Goal: Task Accomplishment & Management: Manage account settings

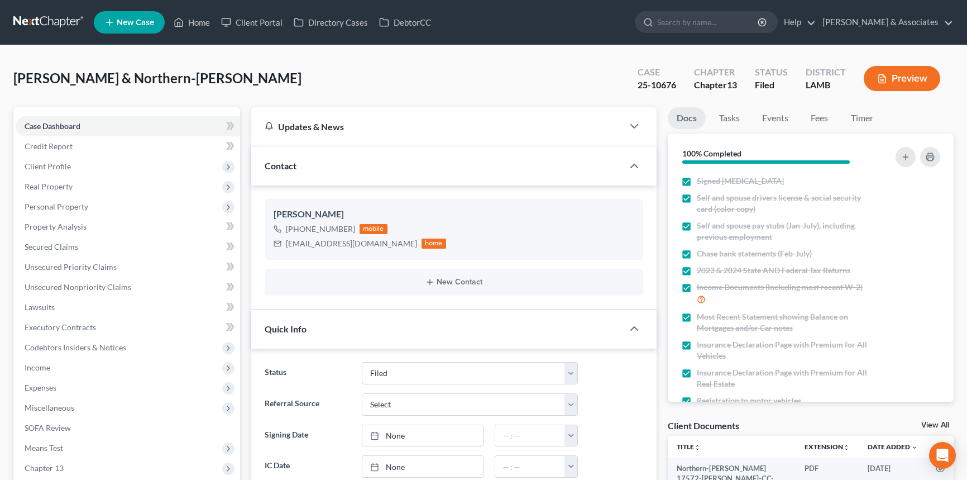
select select "8"
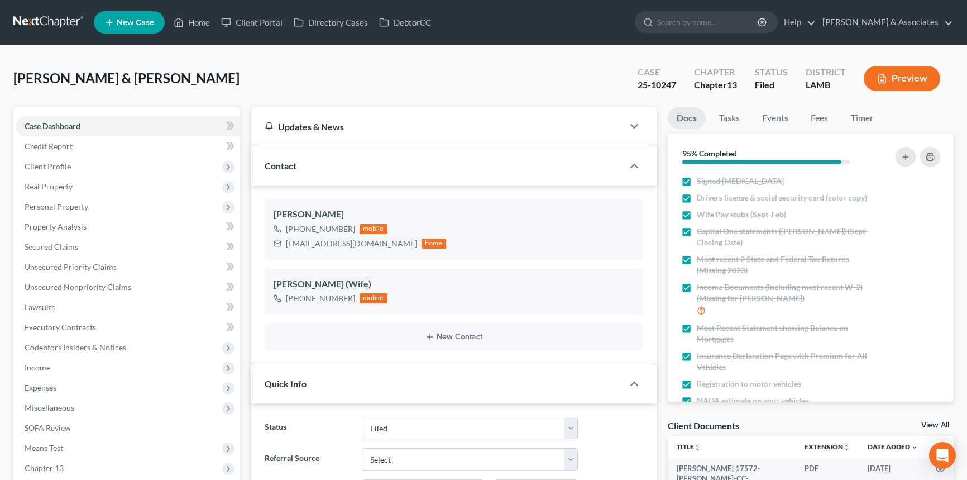
select select "8"
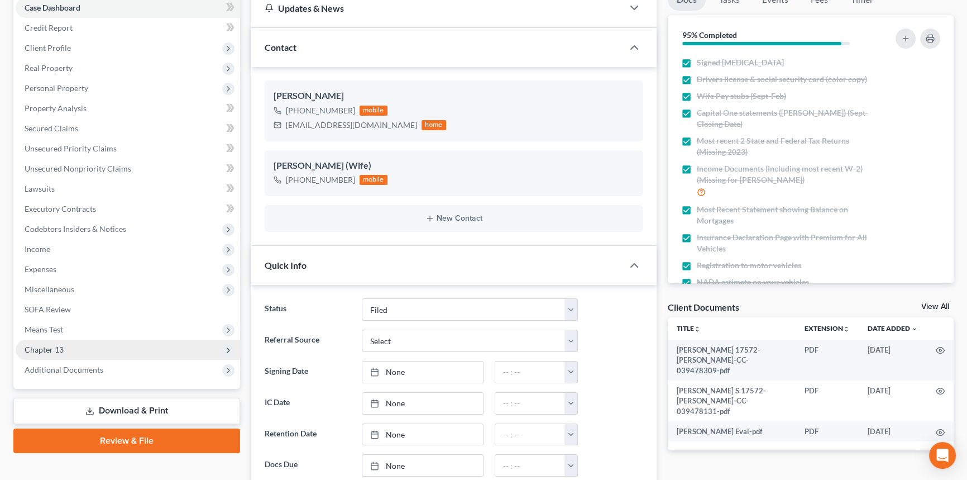
scroll to position [304, 0]
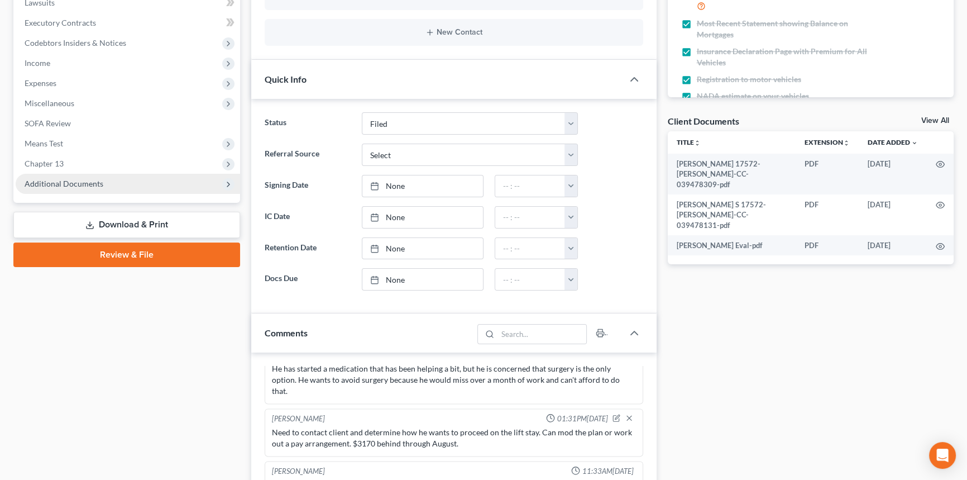
click at [97, 181] on span "Additional Documents" at bounding box center [64, 183] width 79 height 9
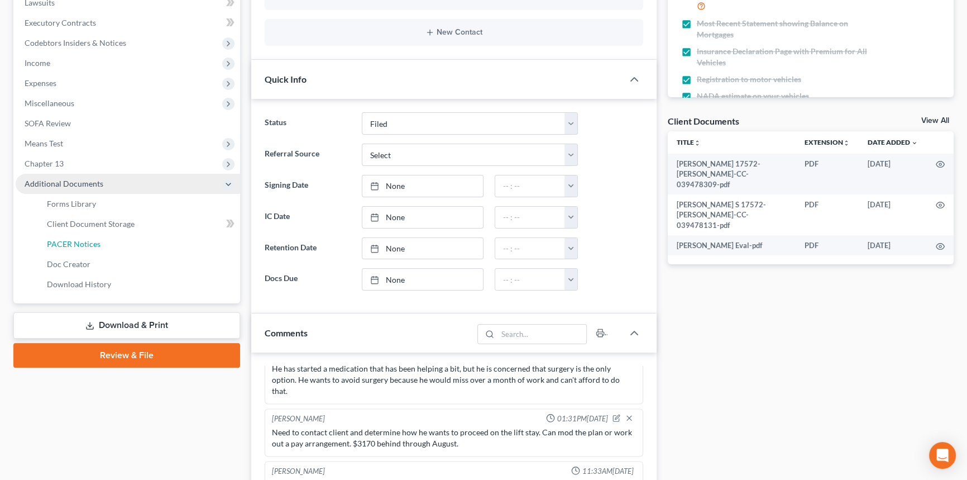
click at [99, 247] on span "PACER Notices" at bounding box center [74, 243] width 54 height 9
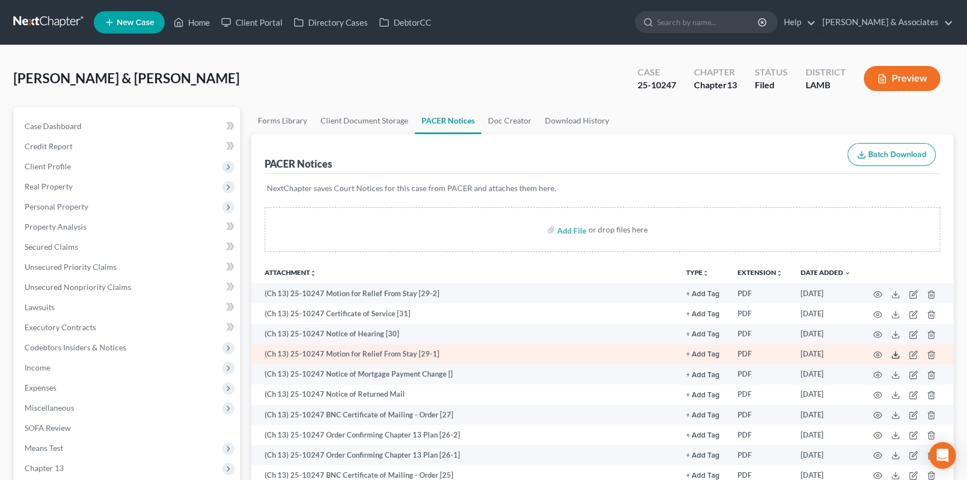
click at [894, 352] on icon at bounding box center [895, 354] width 9 height 9
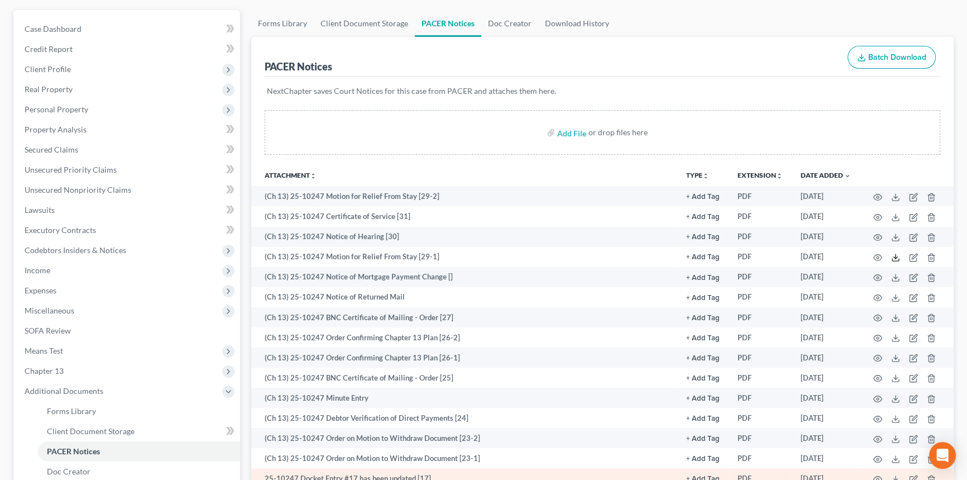
scroll to position [203, 0]
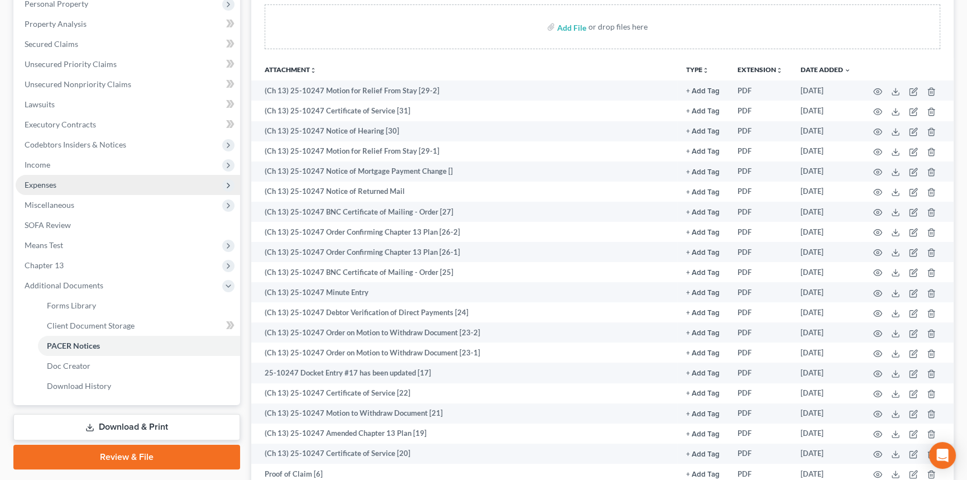
click at [58, 184] on span "Expenses" at bounding box center [128, 185] width 224 height 20
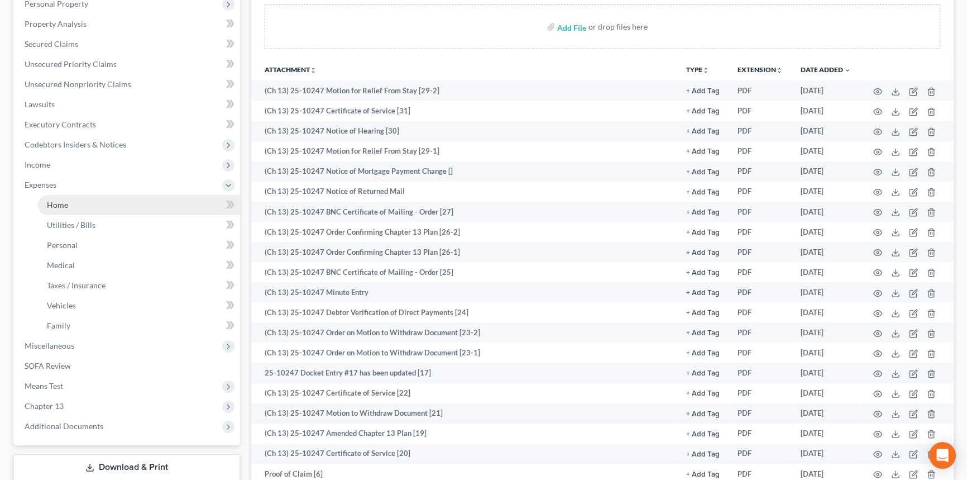
drag, startPoint x: 66, startPoint y: 203, endPoint x: 86, endPoint y: 207, distance: 20.4
click at [66, 203] on span "Home" at bounding box center [57, 204] width 21 height 9
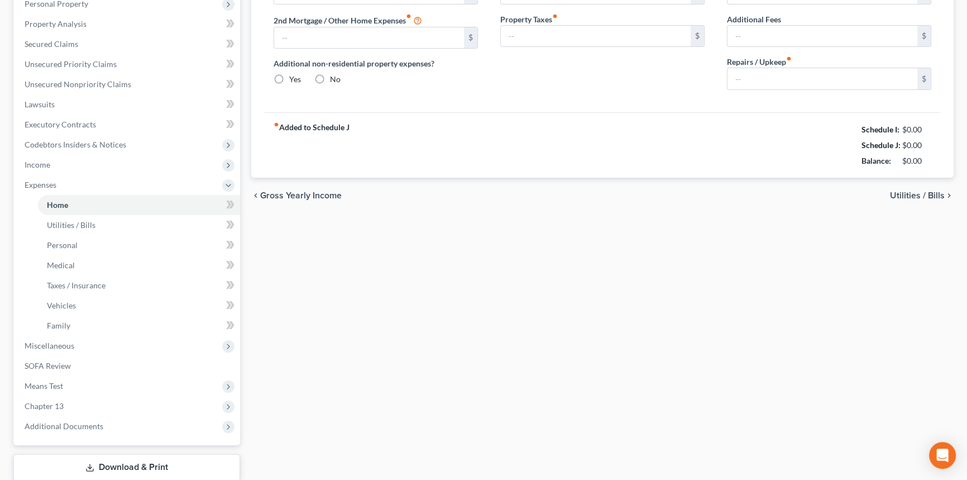
scroll to position [21, 0]
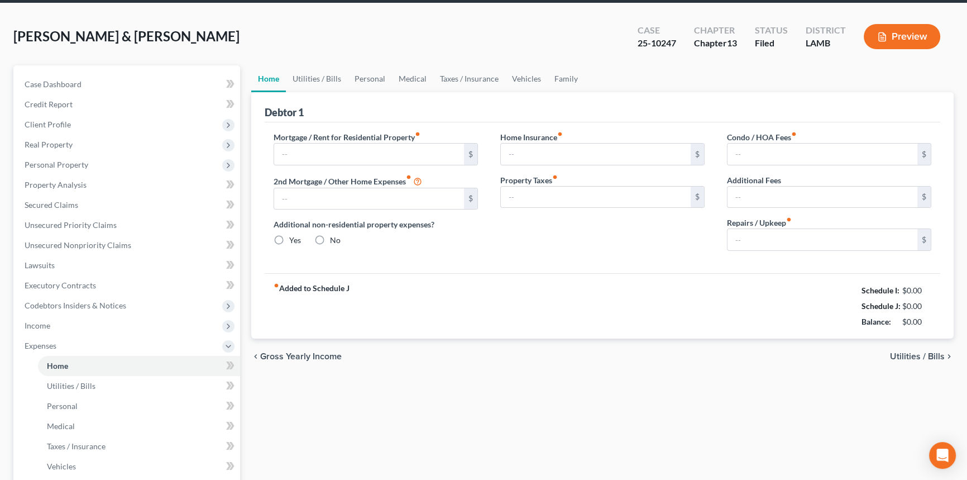
type input "1,058.00"
type input "0.00"
radio input "true"
type input "0.00"
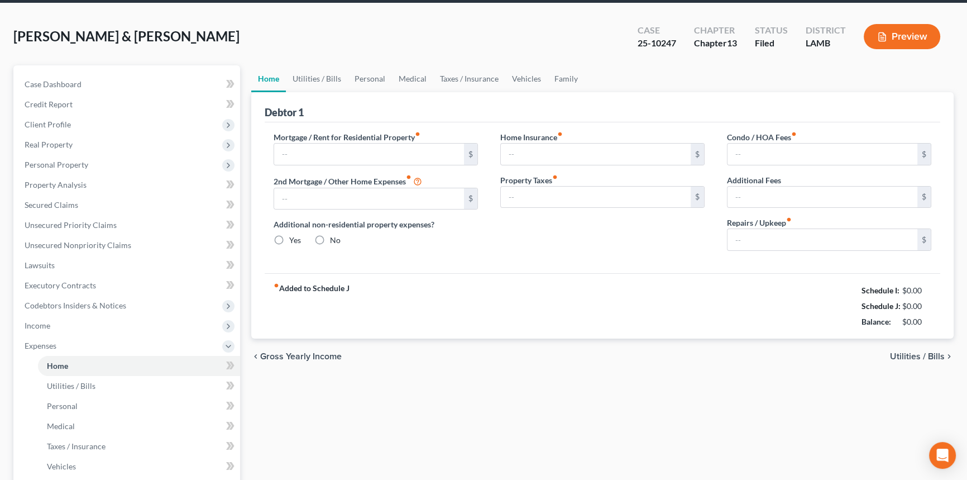
type input "0.00"
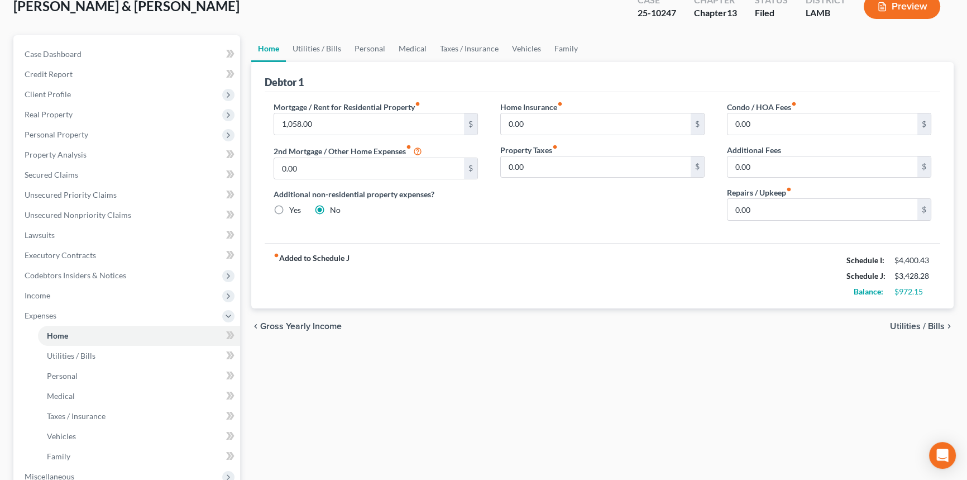
scroll to position [20, 0]
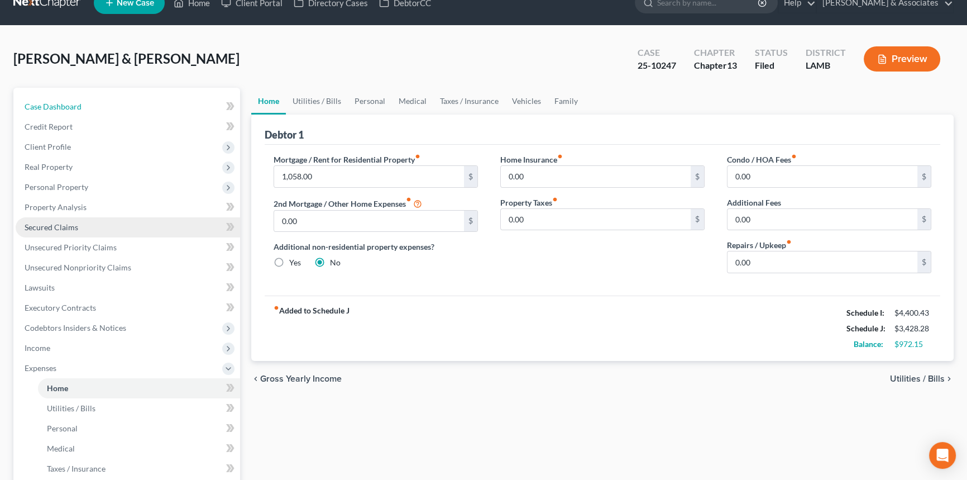
drag, startPoint x: 94, startPoint y: 108, endPoint x: 171, endPoint y: 219, distance: 136.0
click at [93, 108] on link "Case Dashboard" at bounding box center [128, 107] width 224 height 20
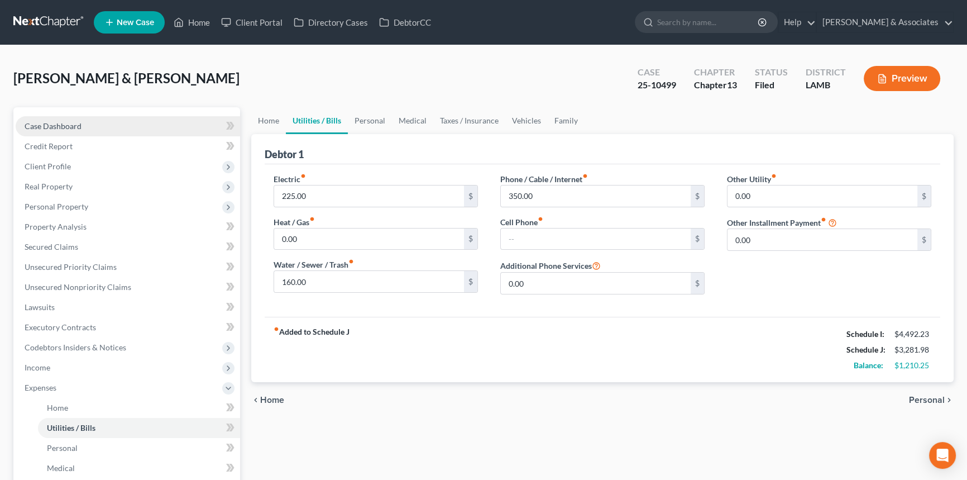
click at [104, 119] on link "Case Dashboard" at bounding box center [128, 126] width 224 height 20
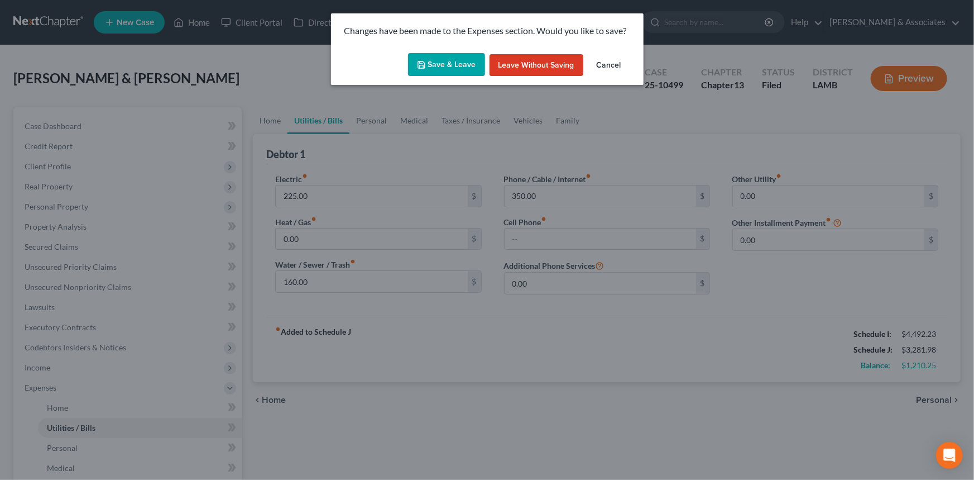
click at [451, 65] on button "Save & Leave" at bounding box center [446, 64] width 77 height 23
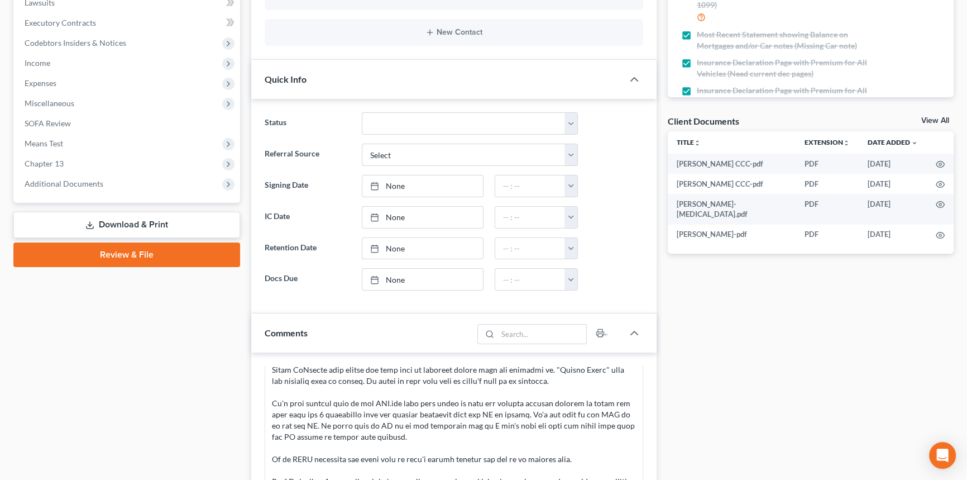
scroll to position [457, 0]
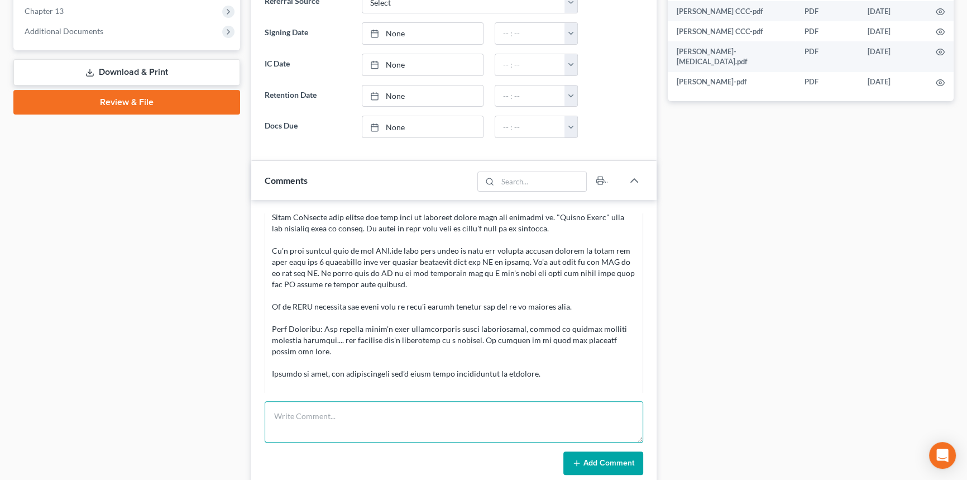
click at [324, 423] on textarea at bounding box center [454, 421] width 379 height 41
paste textarea "I suggest we get the amended taxes done, file them and the POC, amend J, and gi…"
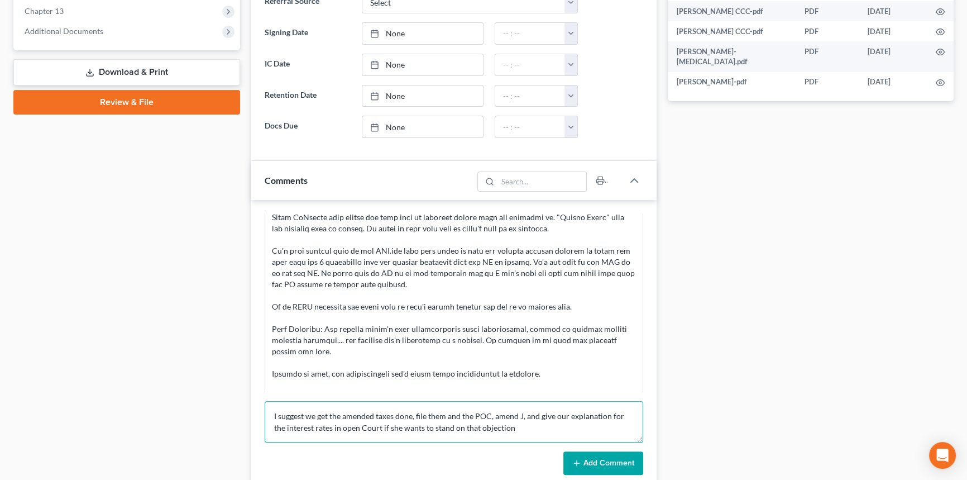
type textarea "I suggest we get the amended taxes done, file them and the POC, amend J, and gi…"
click at [622, 461] on button "Add Comment" at bounding box center [603, 462] width 80 height 23
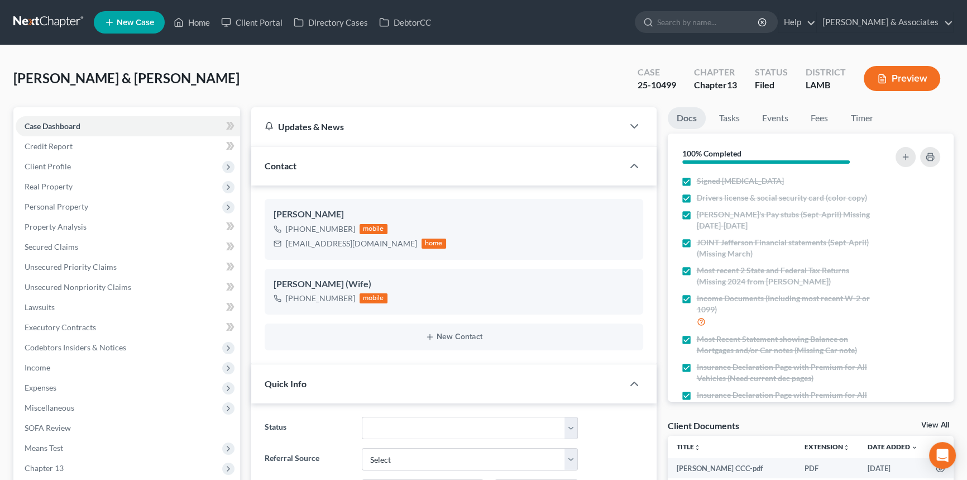
scroll to position [406, 0]
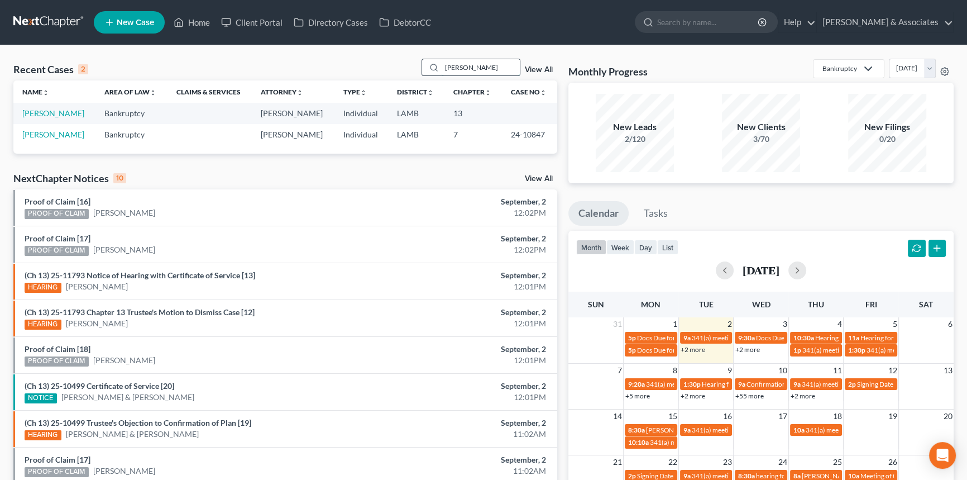
click at [509, 65] on input "[PERSON_NAME]" at bounding box center [481, 67] width 78 height 16
click at [509, 65] on input "giacco" at bounding box center [481, 67] width 78 height 16
type input "holmes"
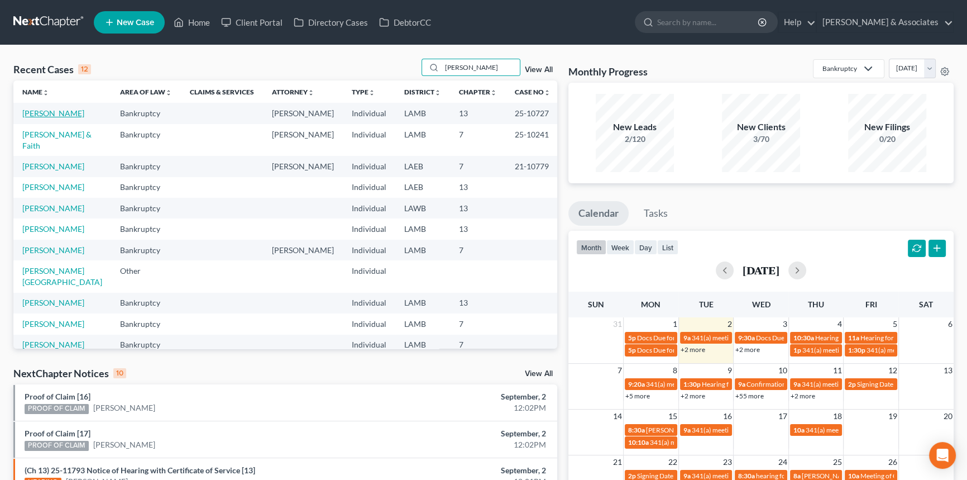
drag, startPoint x: 58, startPoint y: 111, endPoint x: 65, endPoint y: 117, distance: 9.1
click at [58, 111] on link "Holmes, Nicole" at bounding box center [53, 112] width 62 height 9
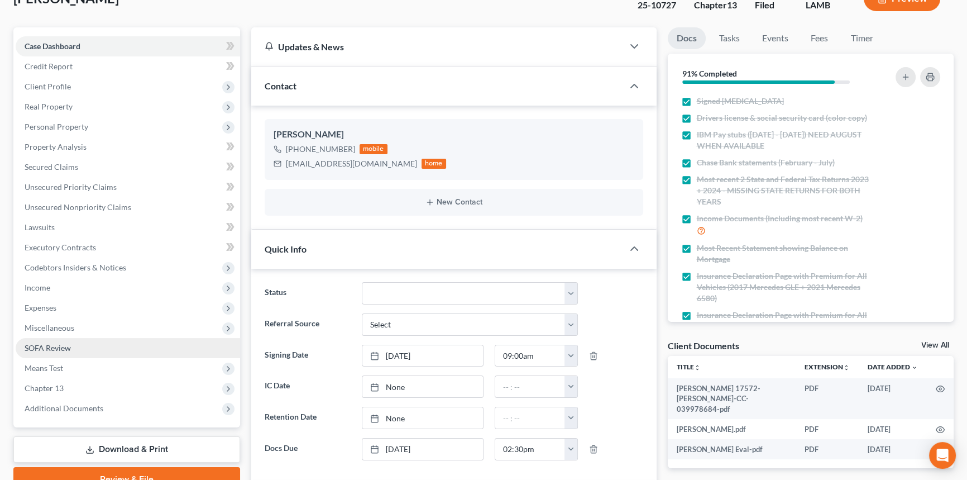
scroll to position [754, 0]
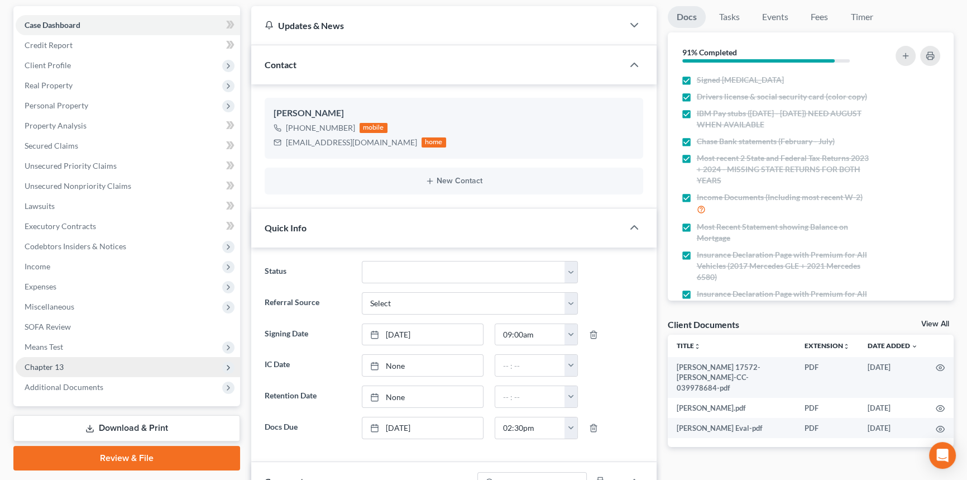
click at [108, 370] on span "Chapter 13" at bounding box center [128, 367] width 224 height 20
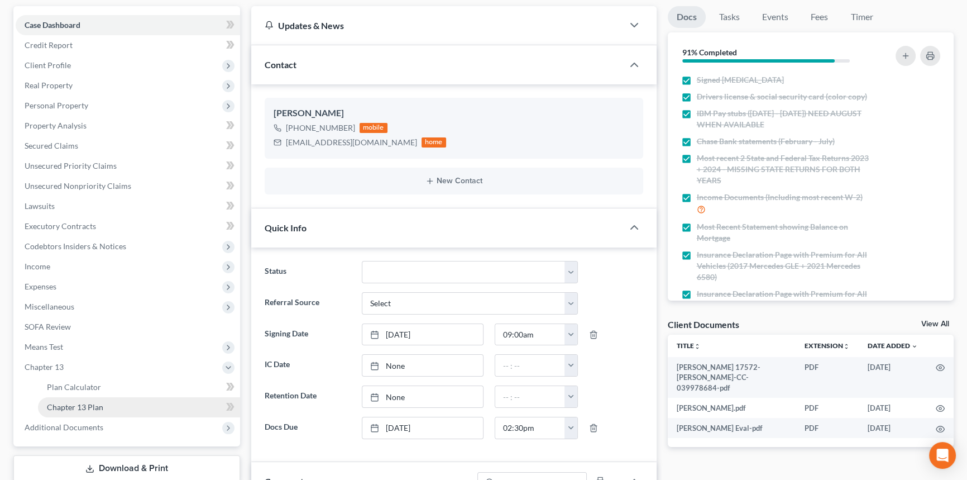
click at [109, 403] on link "Chapter 13 Plan" at bounding box center [139, 407] width 202 height 20
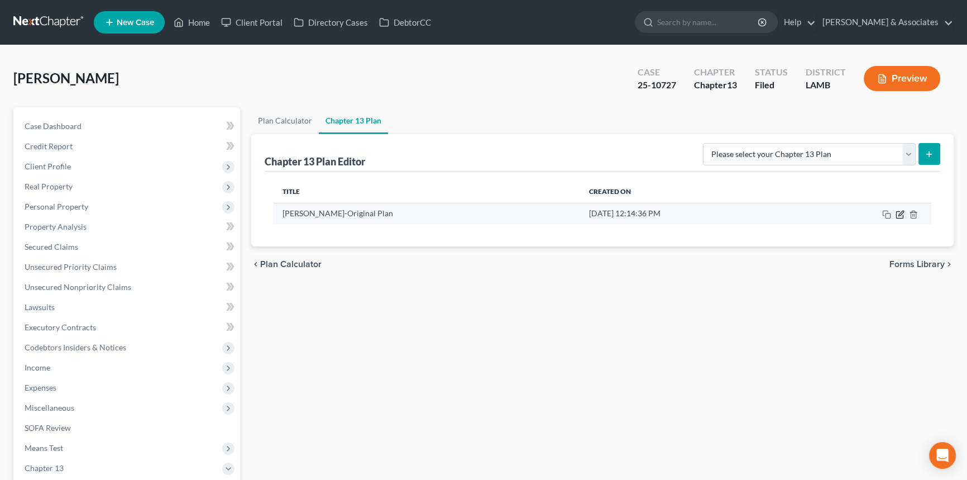
click at [902, 214] on icon "button" at bounding box center [900, 214] width 9 height 9
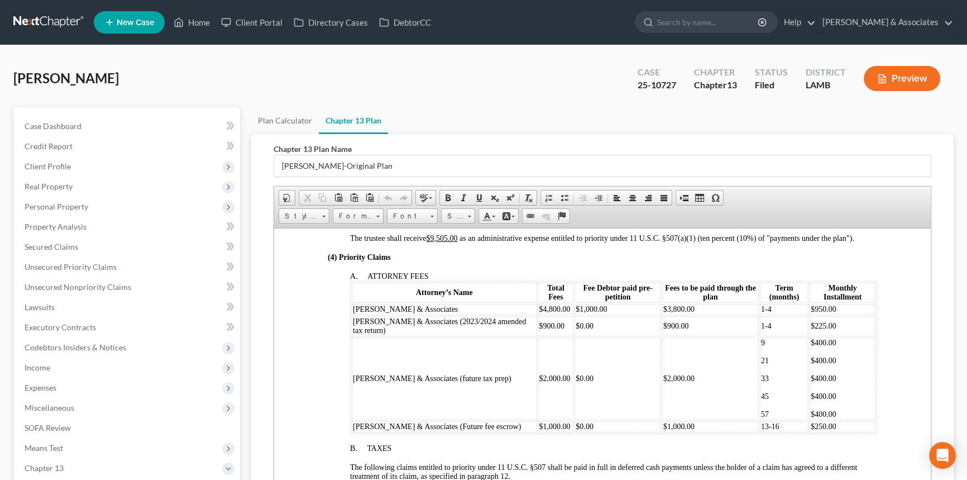
scroll to position [508, 0]
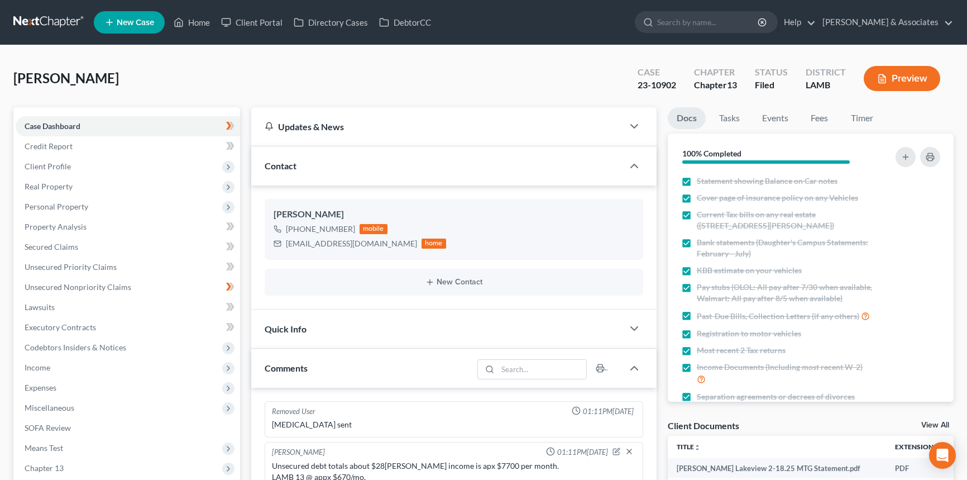
select select "0"
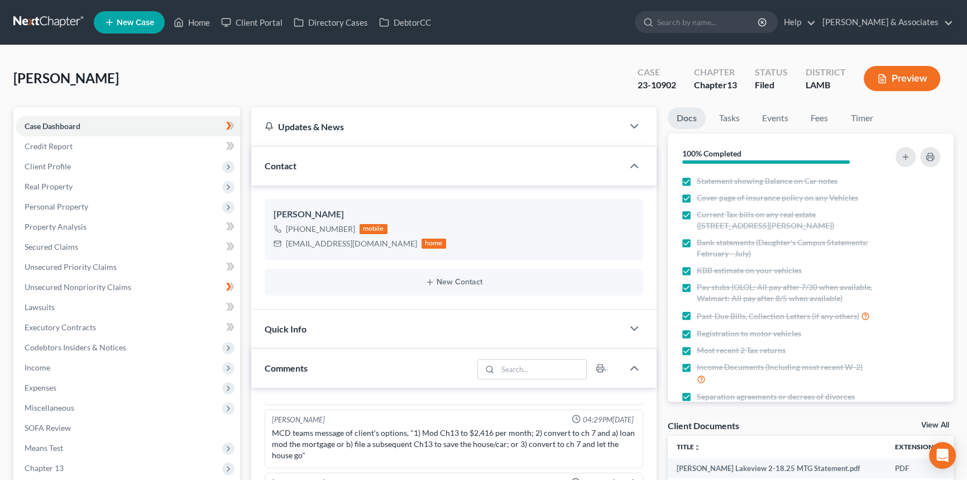
click at [40, 17] on link at bounding box center [48, 22] width 71 height 20
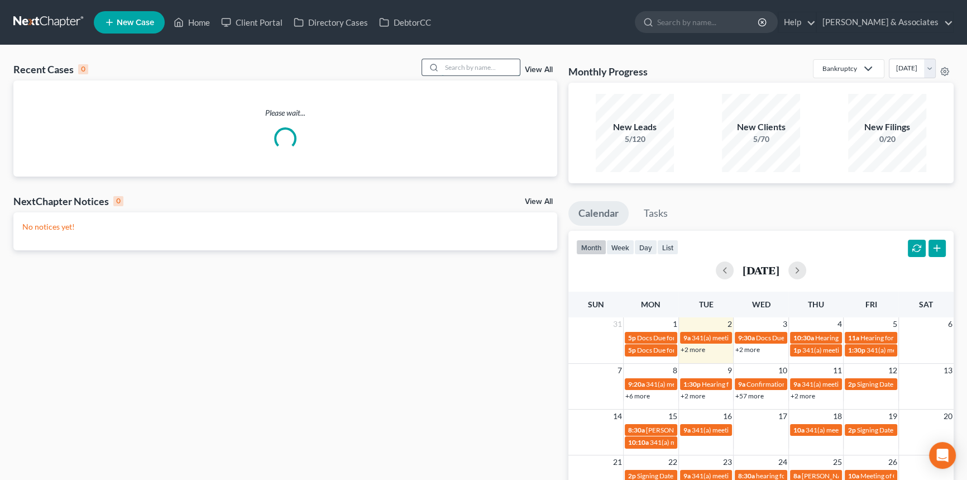
click at [456, 63] on input "search" at bounding box center [481, 67] width 78 height 16
type input "giacc"
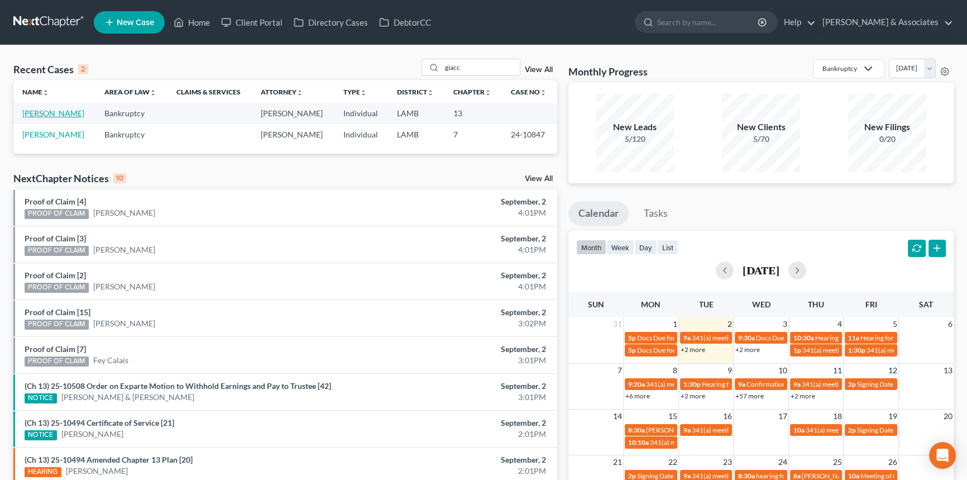
click at [26, 111] on link "Giaccone, Cherie" at bounding box center [53, 112] width 62 height 9
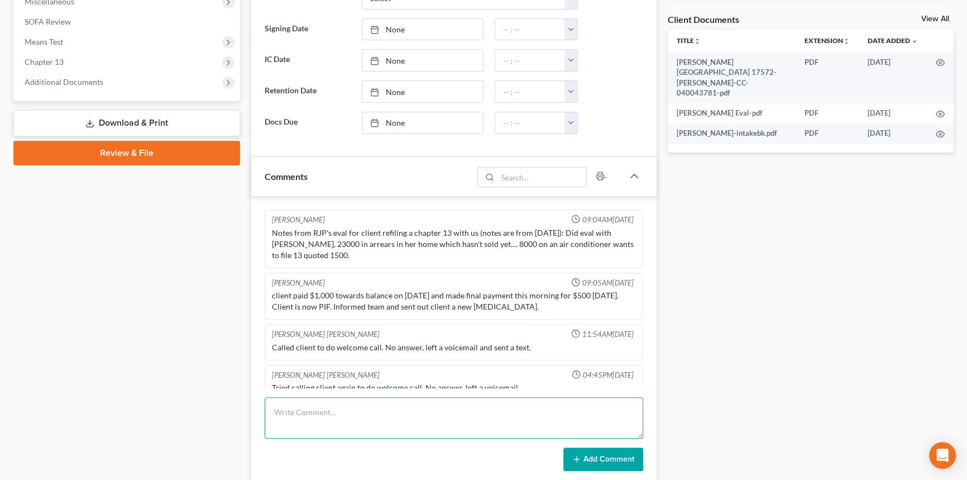
scroll to position [1970, 0]
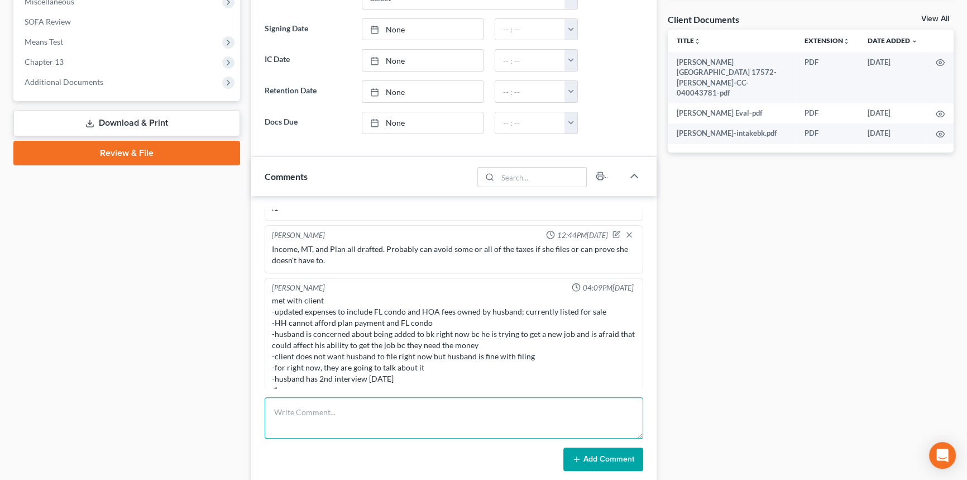
click at [318, 429] on textarea at bounding box center [454, 417] width 379 height 41
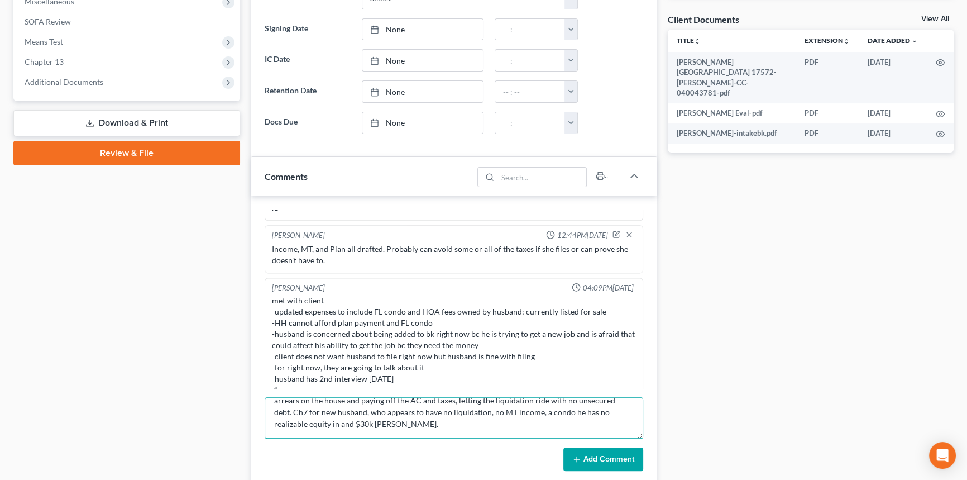
scroll to position [37, 0]
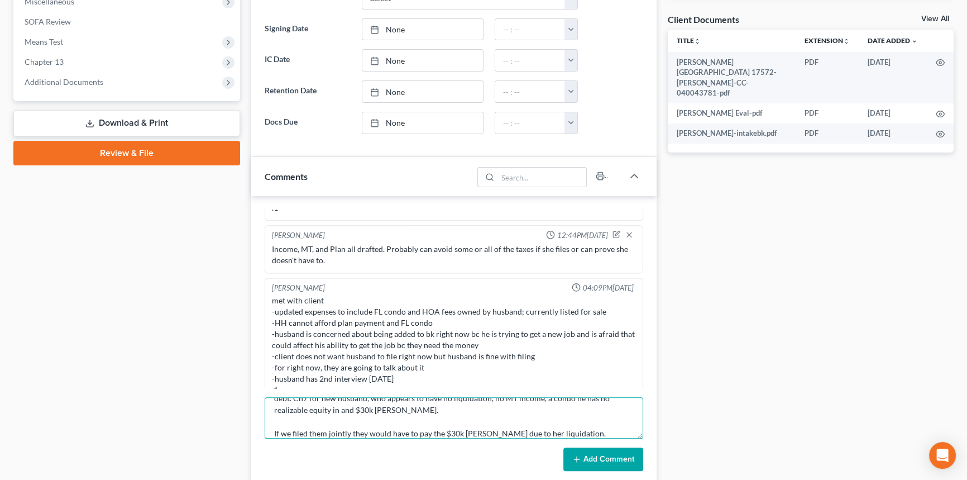
type textarea "After reviewing new information, likely best to file two cases. Ch 13 for Cheri…"
click at [614, 458] on button "Add Comment" at bounding box center [603, 458] width 80 height 23
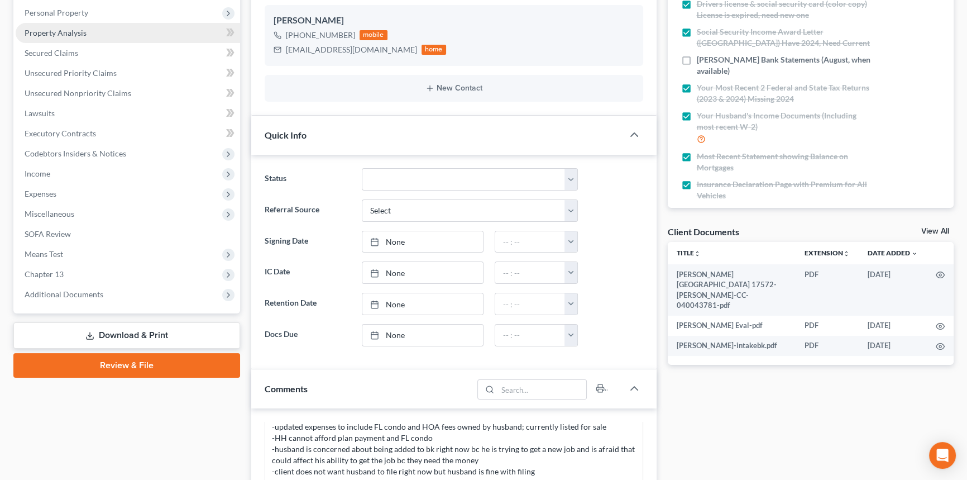
scroll to position [0, 0]
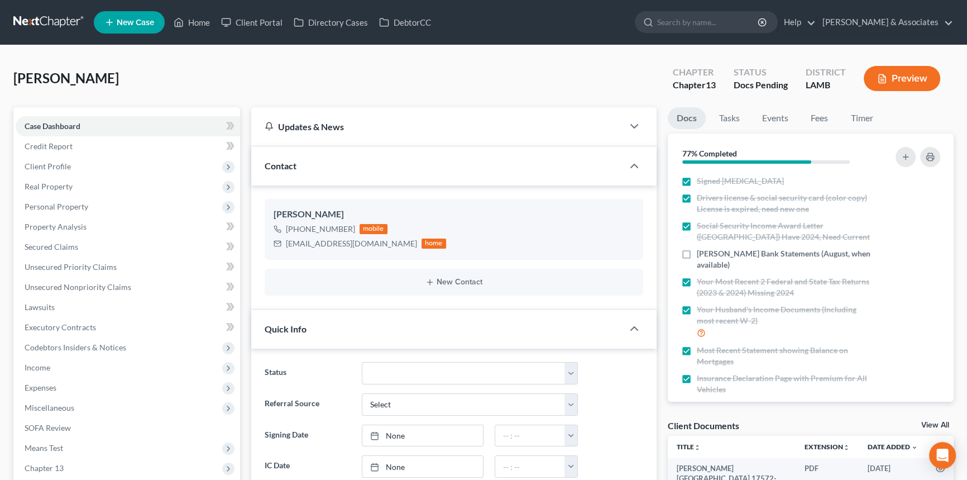
drag, startPoint x: 48, startPoint y: 21, endPoint x: 118, endPoint y: 50, distance: 75.6
click at [48, 21] on link at bounding box center [48, 22] width 71 height 20
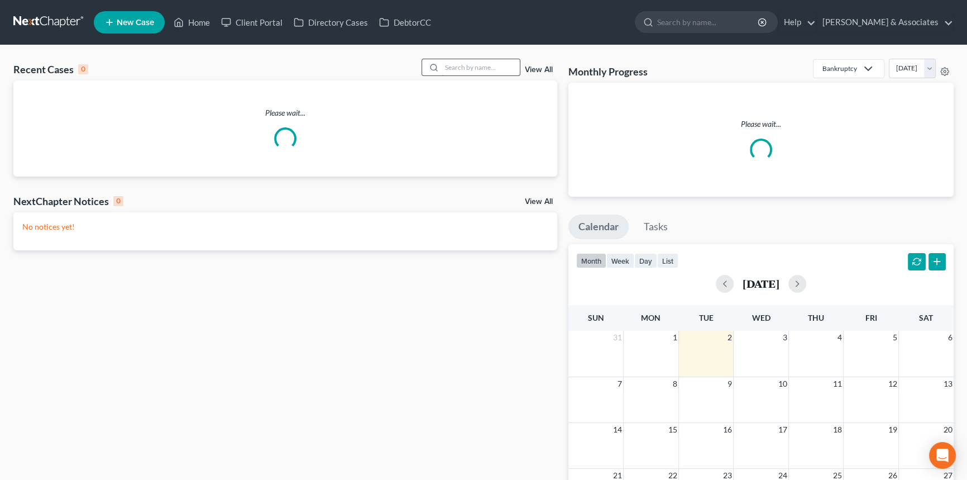
click at [509, 61] on input "search" at bounding box center [481, 67] width 78 height 16
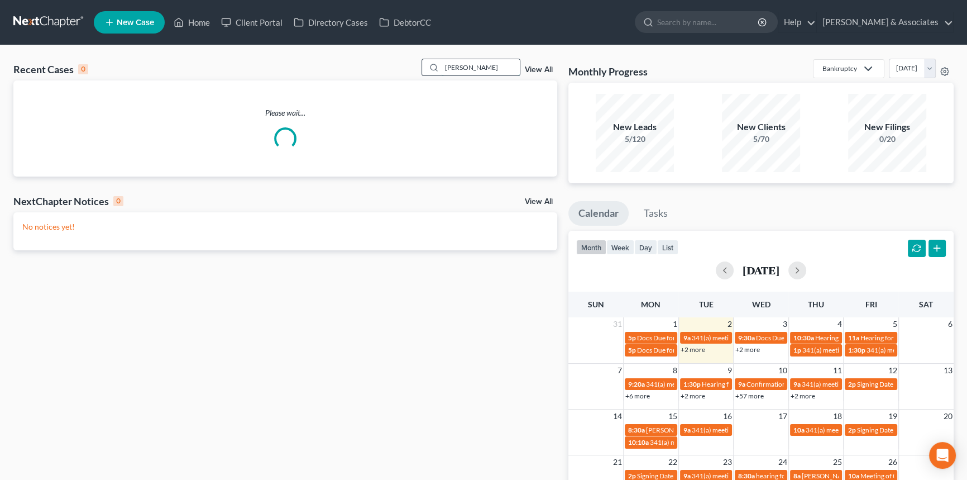
type input "[PERSON_NAME]"
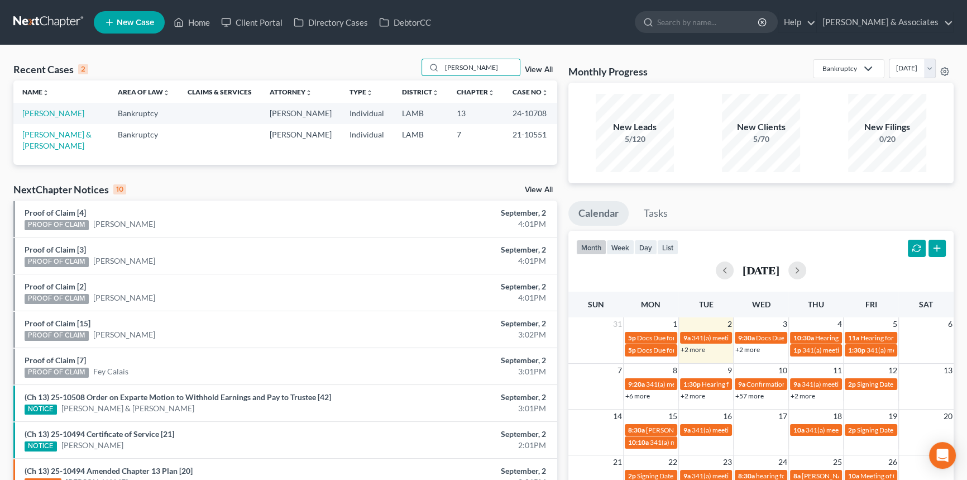
click at [39, 128] on td "[PERSON_NAME] & [PERSON_NAME]" at bounding box center [60, 140] width 95 height 32
click at [45, 130] on link "[PERSON_NAME] & [PERSON_NAME]" at bounding box center [56, 140] width 69 height 21
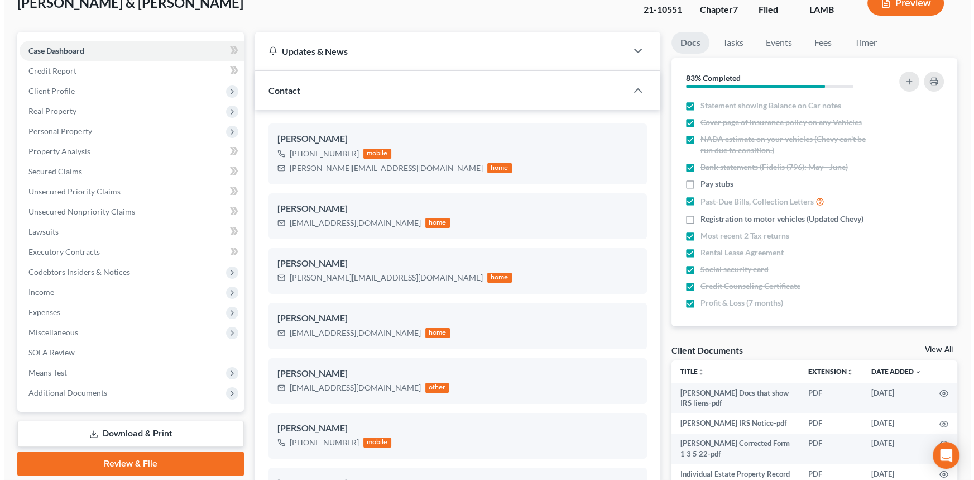
scroll to position [152, 0]
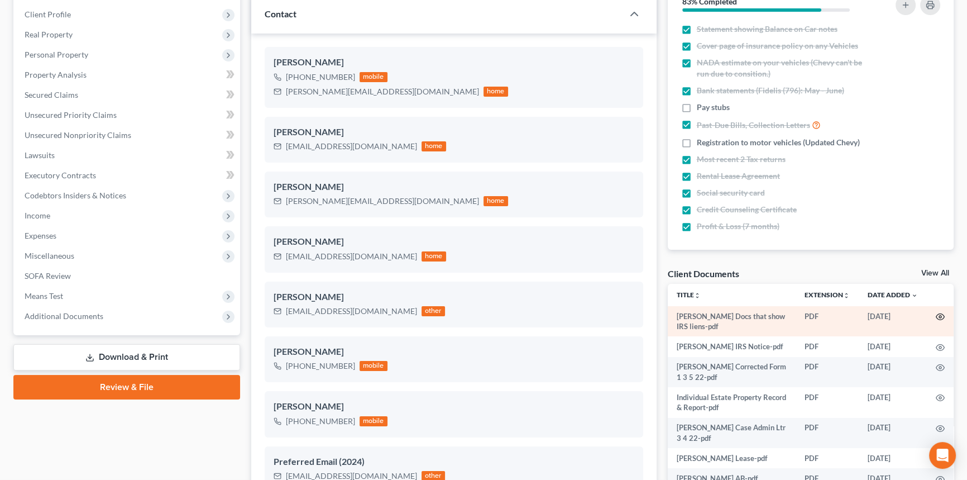
click at [936, 317] on icon "button" at bounding box center [940, 316] width 9 height 9
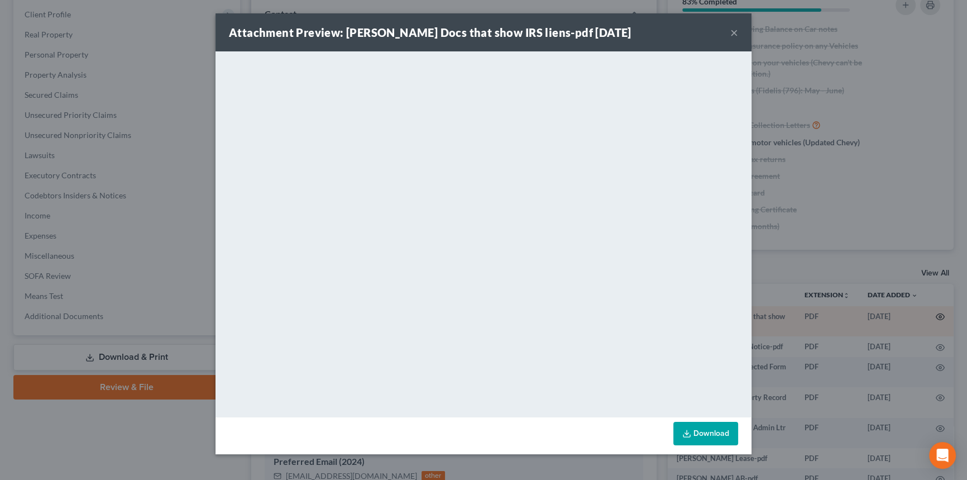
scroll to position [2908, 0]
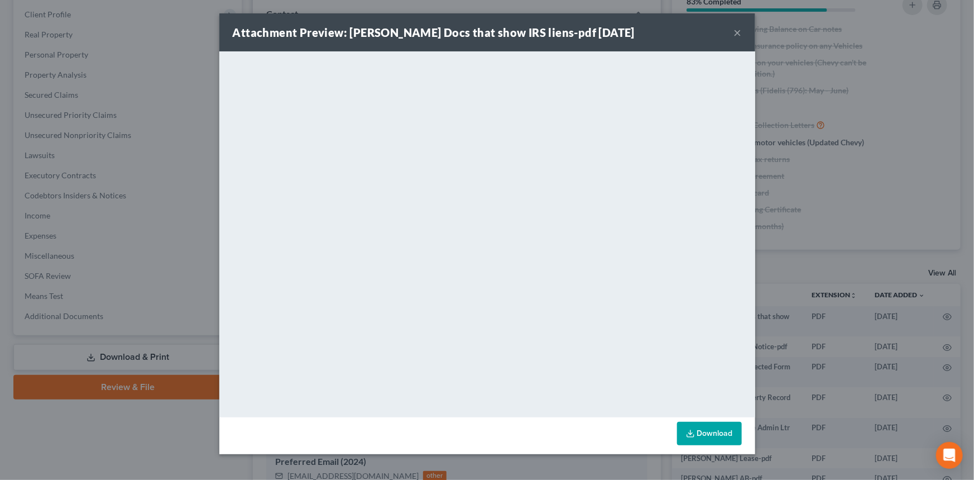
click at [735, 35] on button "×" at bounding box center [738, 32] width 8 height 13
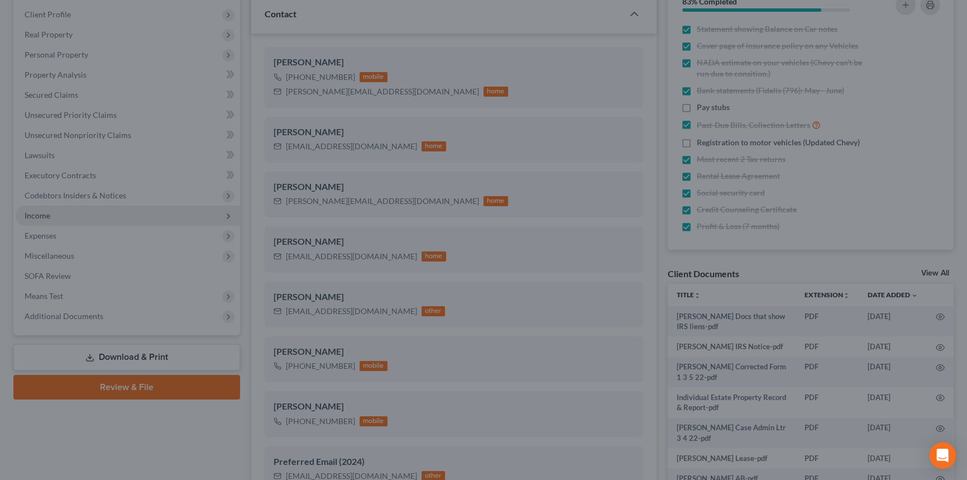
scroll to position [2919, 0]
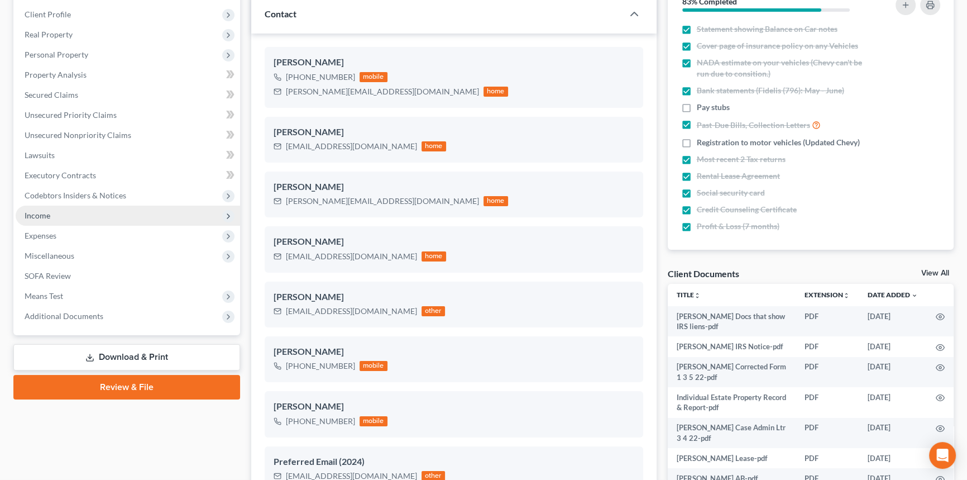
click at [33, 222] on span "Income" at bounding box center [128, 215] width 224 height 20
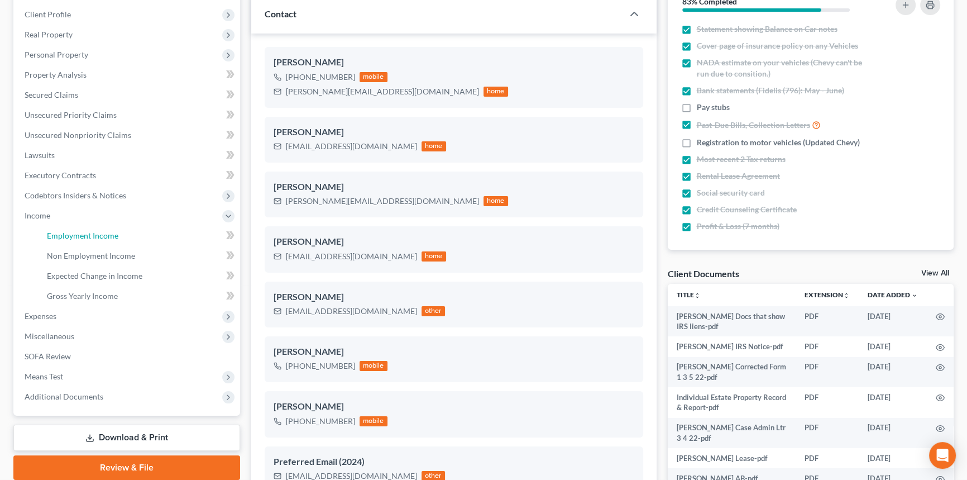
click at [47, 235] on span "Employment Income" at bounding box center [82, 235] width 71 height 9
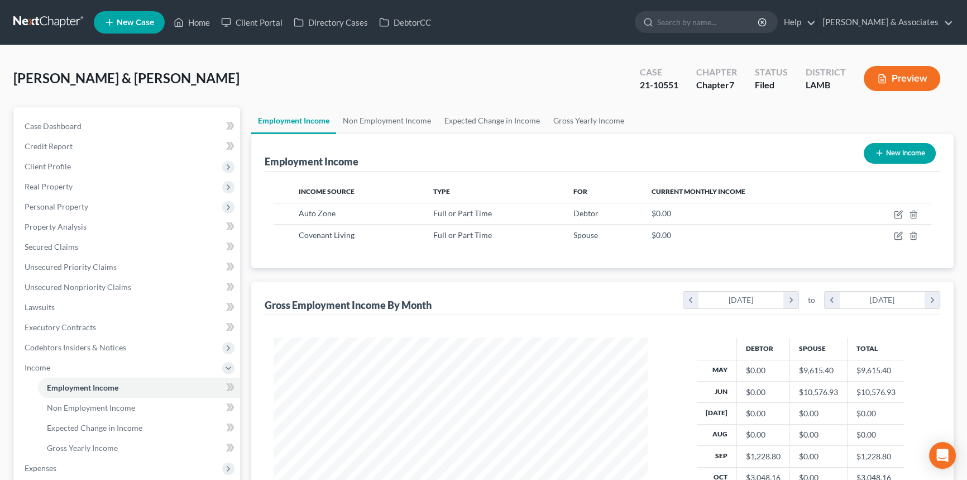
scroll to position [200, 396]
click at [101, 412] on link "Non Employment Income" at bounding box center [139, 408] width 202 height 20
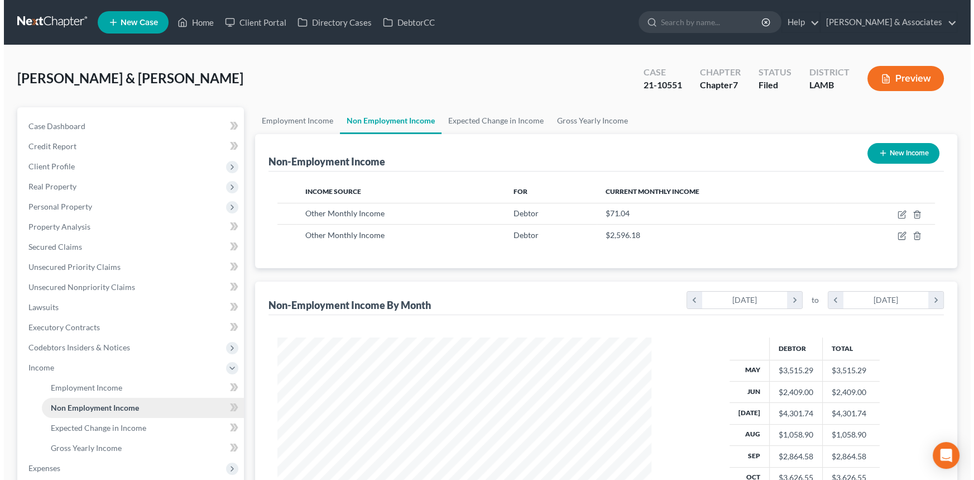
scroll to position [200, 396]
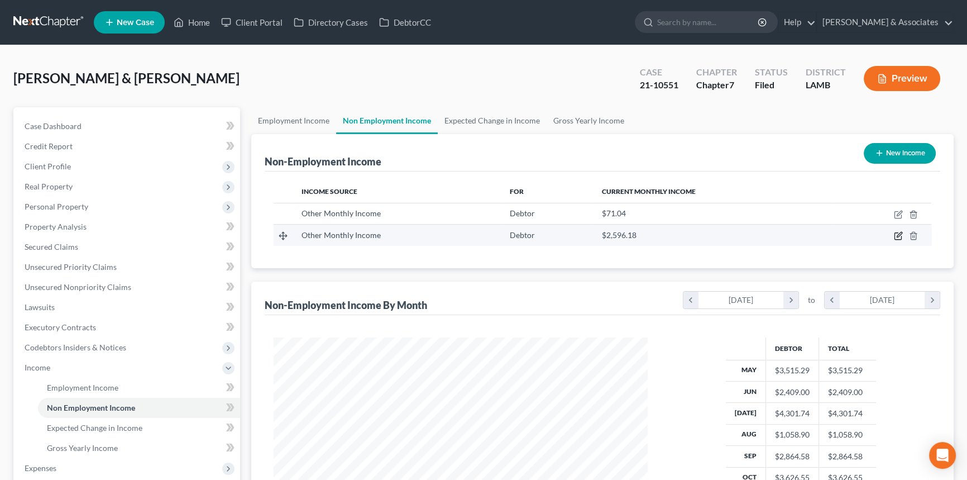
click at [894, 235] on icon "button" at bounding box center [898, 235] width 9 height 9
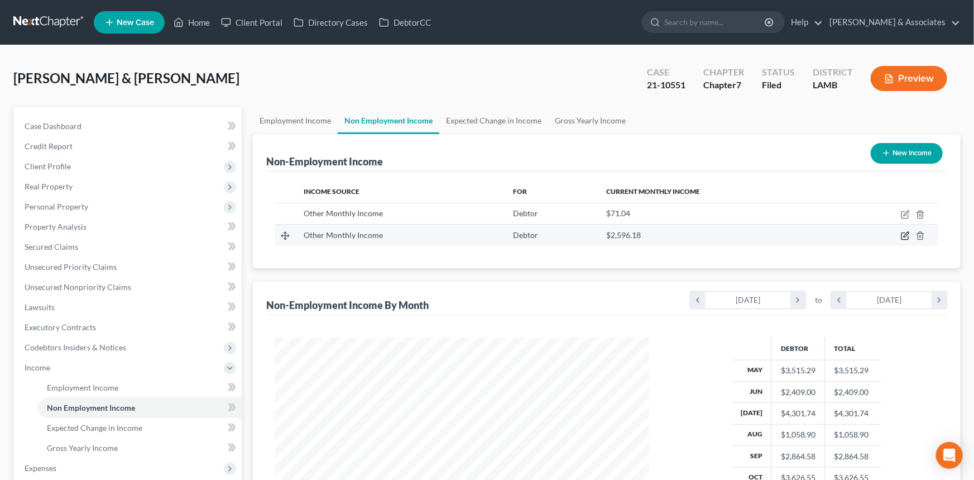
select select "13"
select select "0"
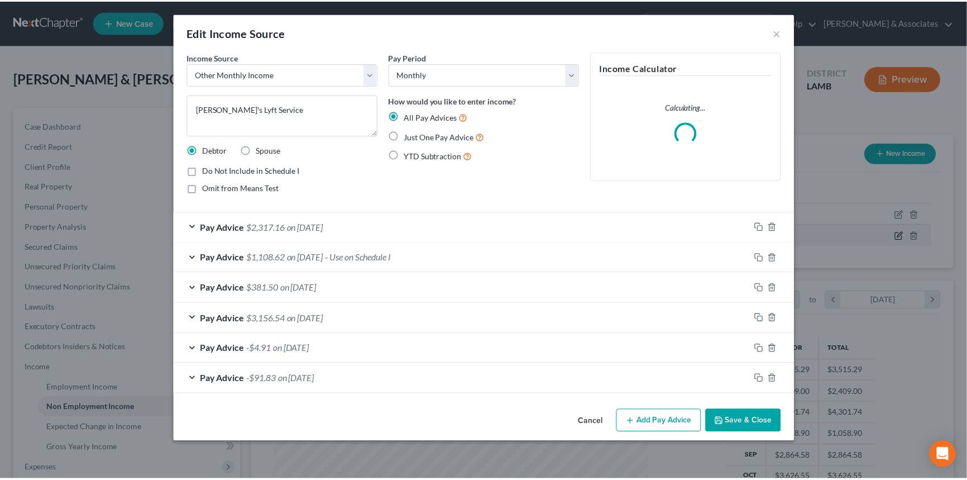
scroll to position [200, 400]
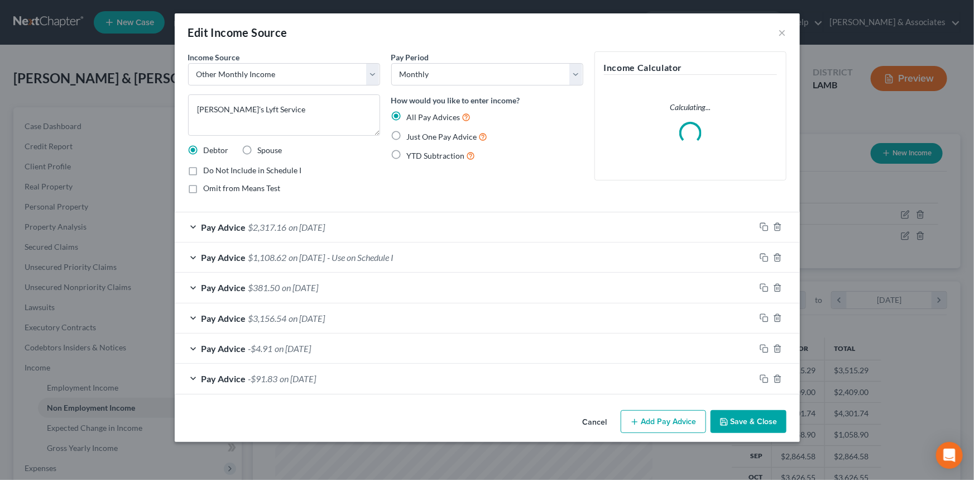
click at [599, 422] on button "Cancel" at bounding box center [595, 422] width 42 height 22
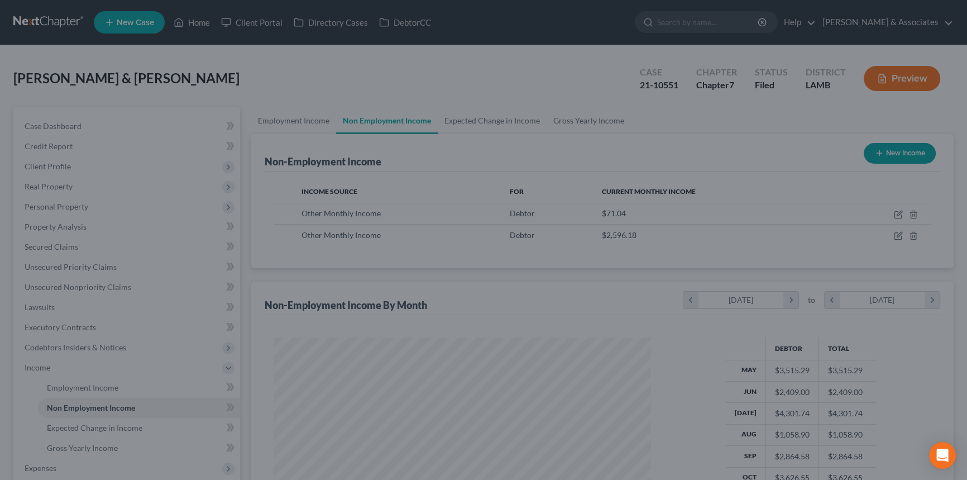
scroll to position [558147, 557950]
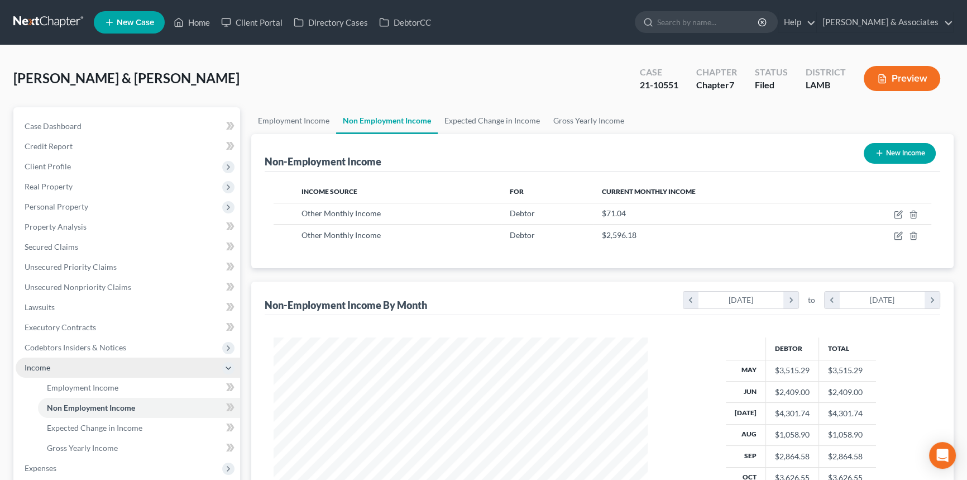
click at [54, 367] on span "Income" at bounding box center [128, 367] width 224 height 20
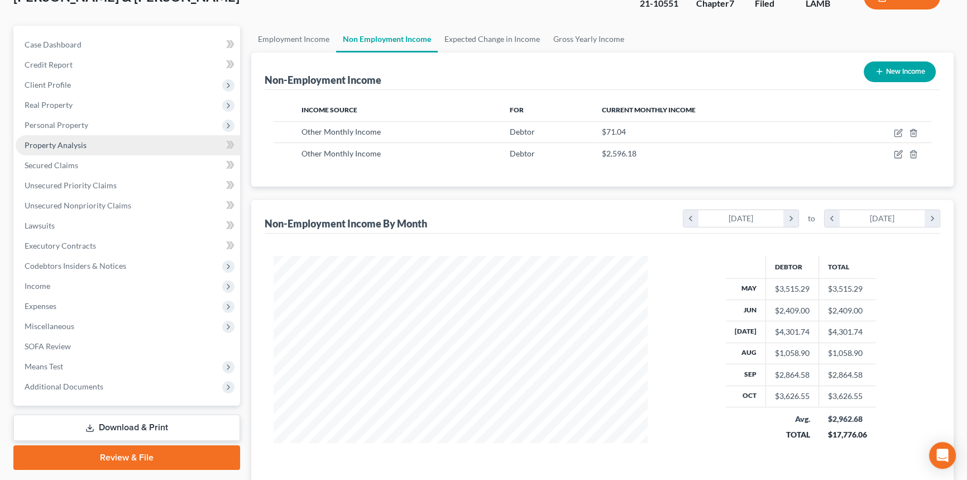
scroll to position [101, 0]
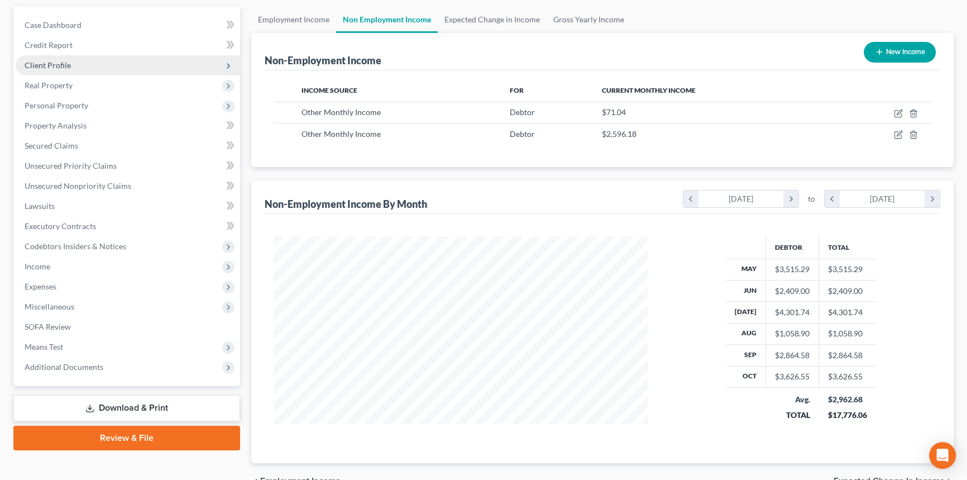
click at [52, 61] on span "Client Profile" at bounding box center [48, 64] width 46 height 9
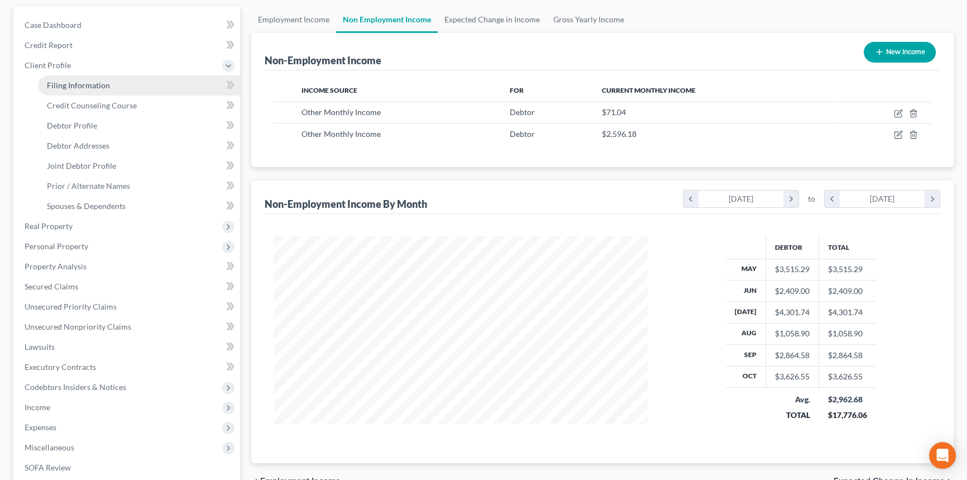
click at [69, 83] on span "Filing Information" at bounding box center [78, 84] width 63 height 9
select select "0"
select select "3"
select select "1"
select select "0"
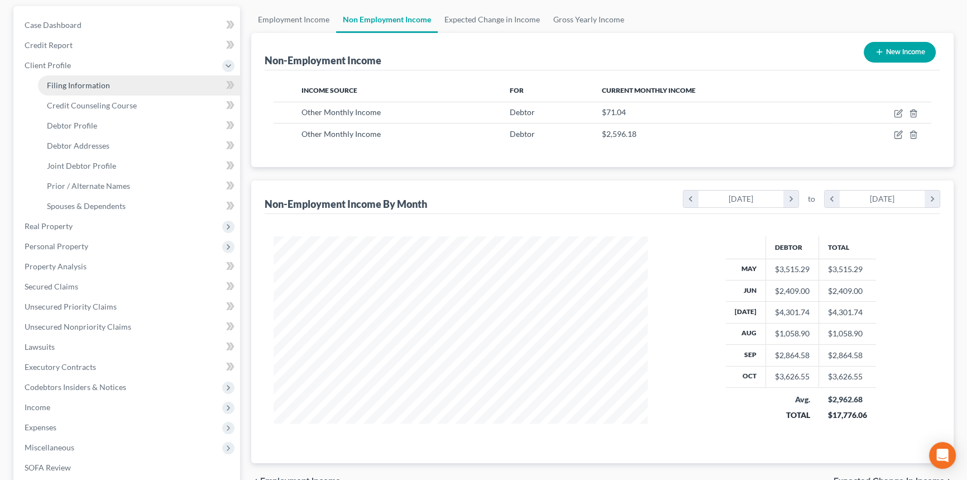
select select "19"
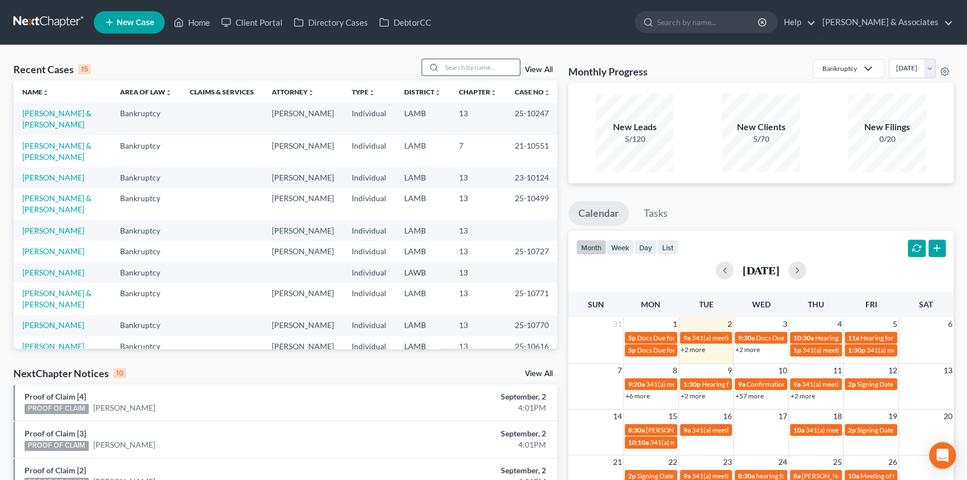
click at [484, 66] on input "search" at bounding box center [481, 67] width 78 height 16
type input "[PERSON_NAME]"
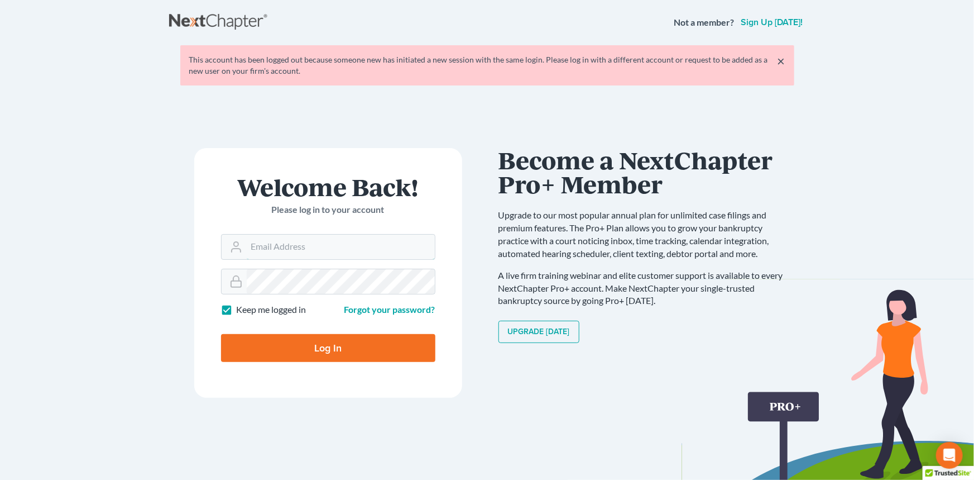
type input "[EMAIL_ADDRESS][DOMAIN_NAME]"
click at [306, 362] on form "Welcome Back! Please log in to your account Email Address [EMAIL_ADDRESS][DOMAI…" at bounding box center [328, 273] width 268 height 250
click at [318, 341] on input "Log In" at bounding box center [328, 348] width 214 height 28
type input "Thinking..."
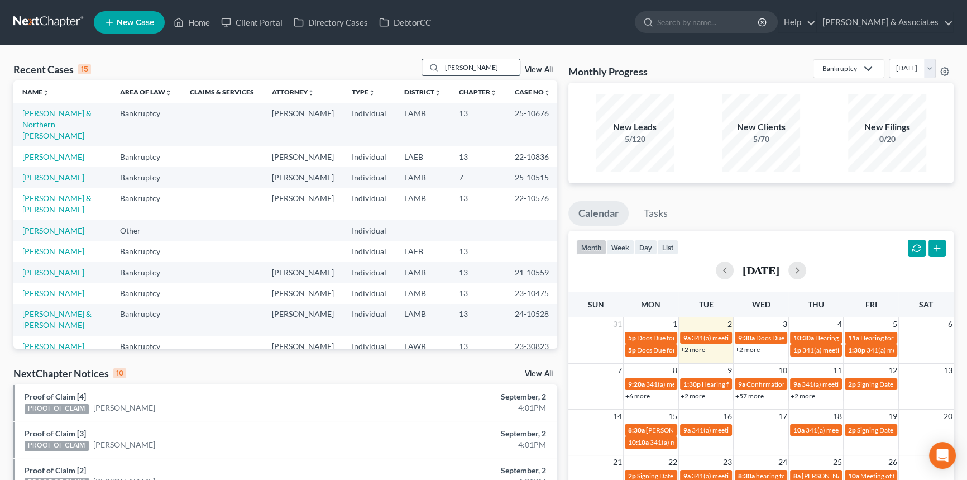
click at [473, 73] on input "[PERSON_NAME]" at bounding box center [481, 67] width 78 height 16
type input "[PERSON_NAME]"
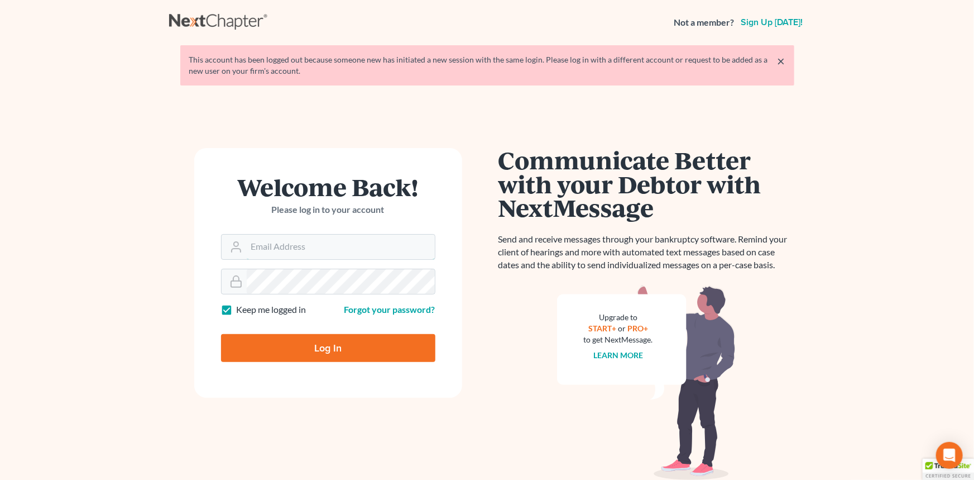
type input "[EMAIL_ADDRESS][DOMAIN_NAME]"
click at [311, 351] on input "Log In" at bounding box center [328, 348] width 214 height 28
type input "Thinking..."
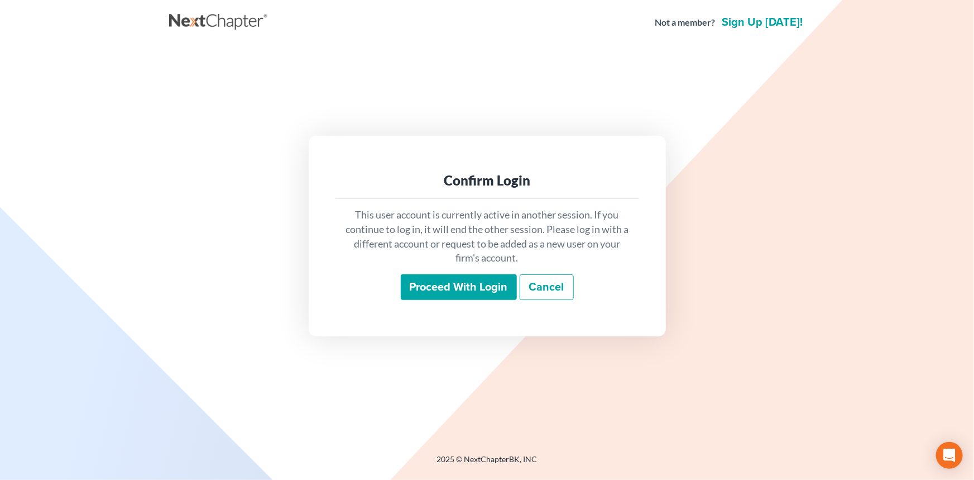
click at [429, 294] on input "Proceed with login" at bounding box center [459, 287] width 116 height 26
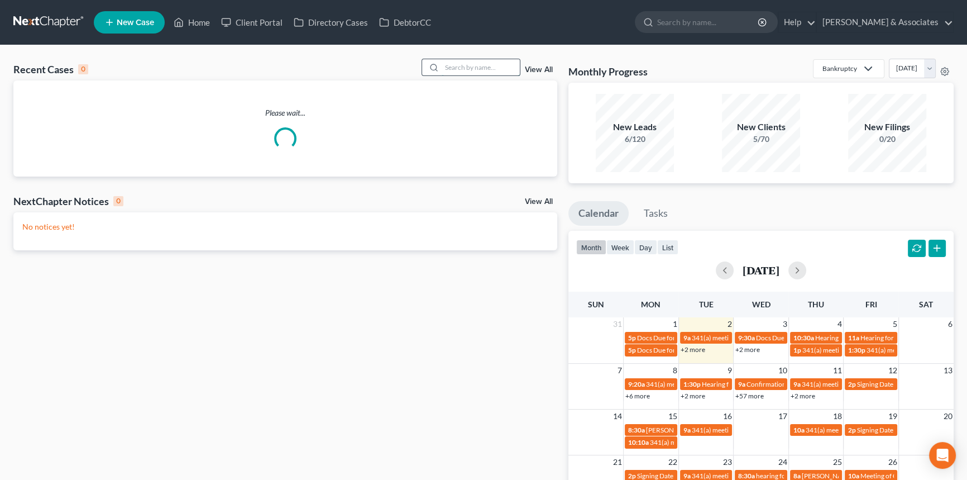
click at [495, 71] on input "search" at bounding box center [481, 67] width 78 height 16
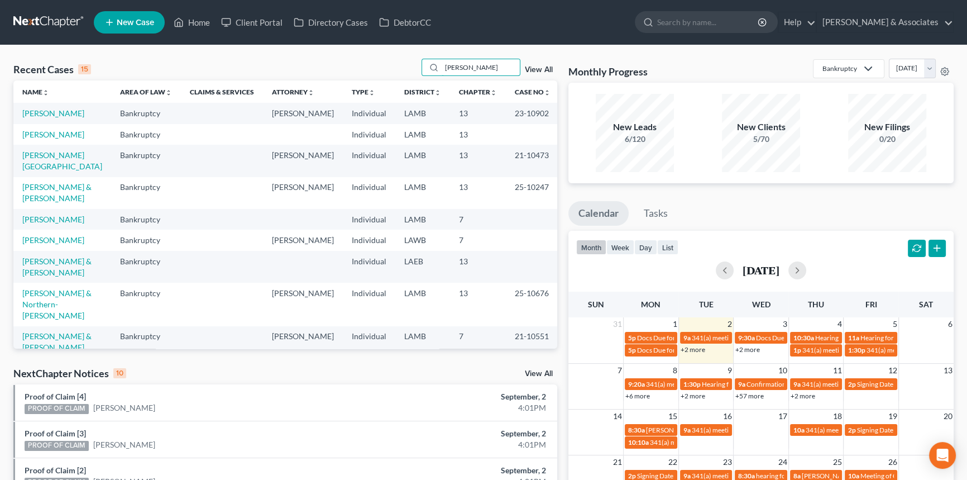
type input "[PERSON_NAME]"
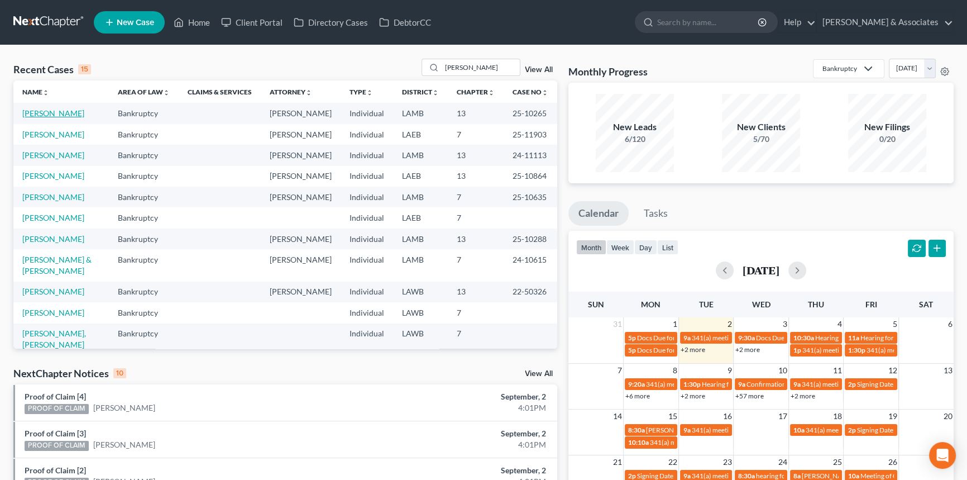
drag, startPoint x: 63, startPoint y: 112, endPoint x: 6, endPoint y: 142, distance: 64.7
click at [63, 112] on link "[PERSON_NAME]" at bounding box center [53, 112] width 62 height 9
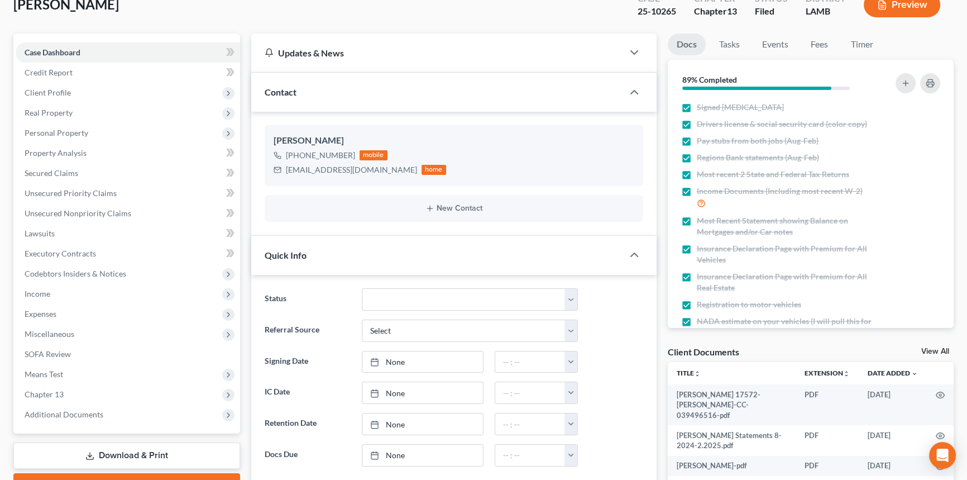
scroll to position [203, 0]
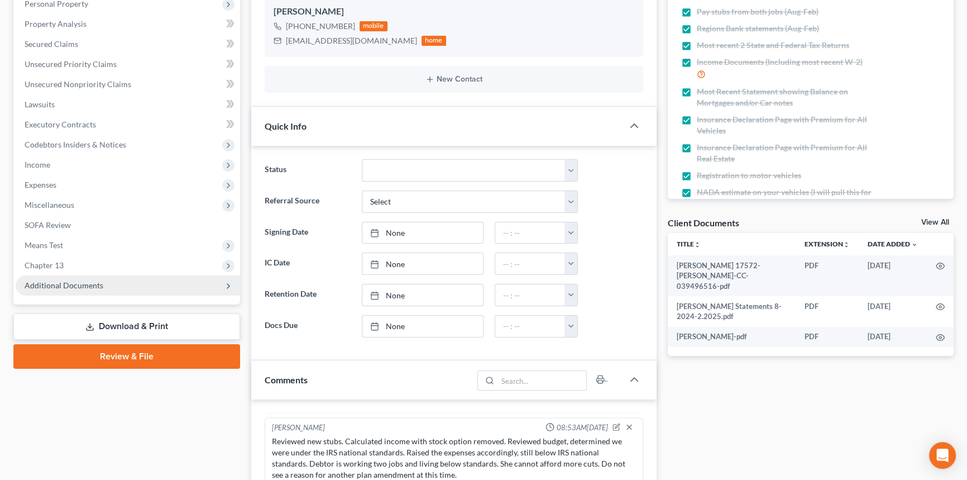
click at [84, 280] on span "Additional Documents" at bounding box center [64, 284] width 79 height 9
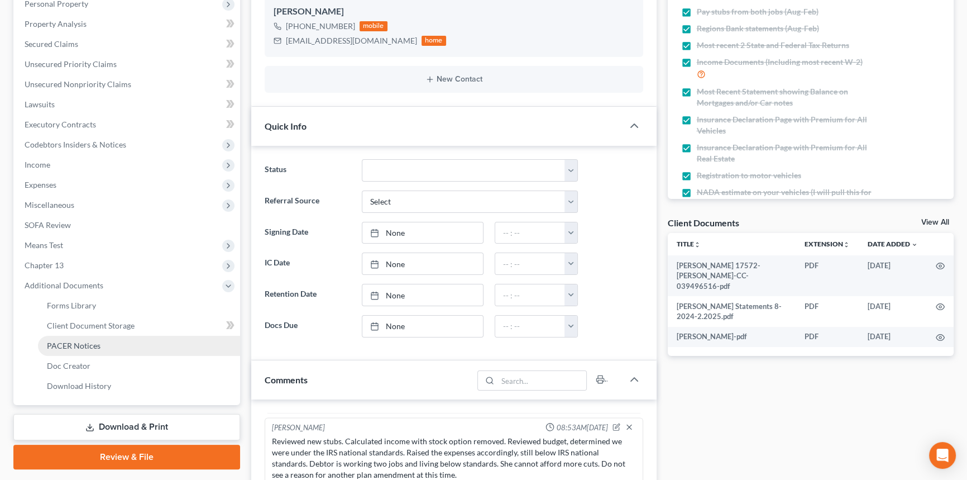
click at [98, 351] on link "PACER Notices" at bounding box center [139, 346] width 202 height 20
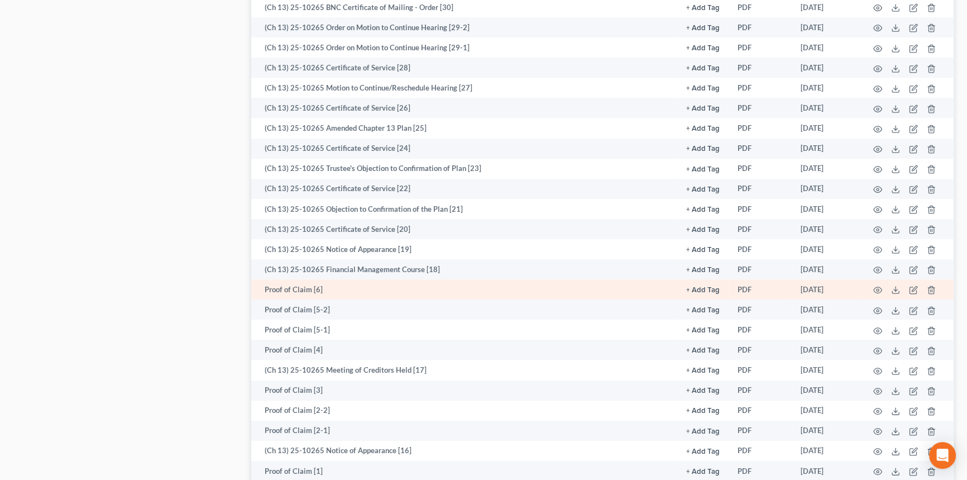
scroll to position [710, 0]
click at [871, 283] on td at bounding box center [907, 288] width 94 height 20
click at [877, 288] on circle "button" at bounding box center [878, 289] width 2 height 2
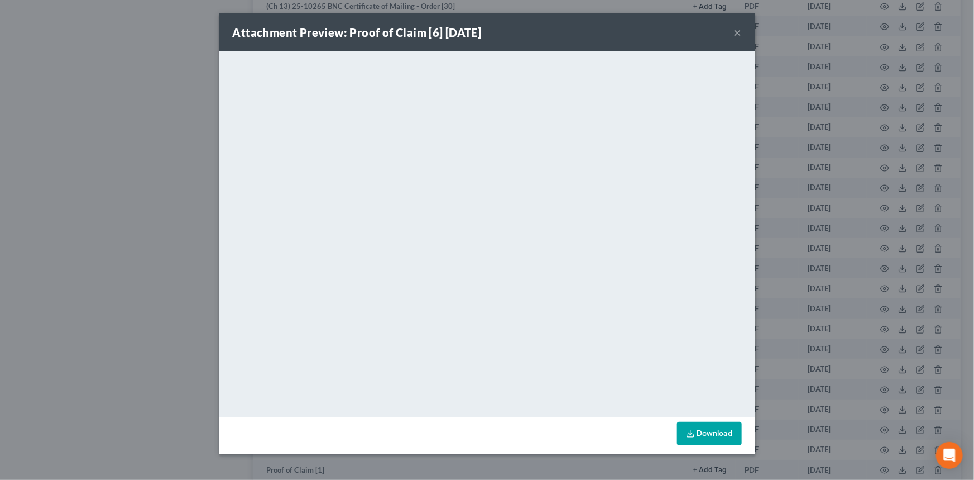
drag, startPoint x: 737, startPoint y: 34, endPoint x: 678, endPoint y: 52, distance: 61.5
click at [737, 34] on button "×" at bounding box center [738, 32] width 8 height 13
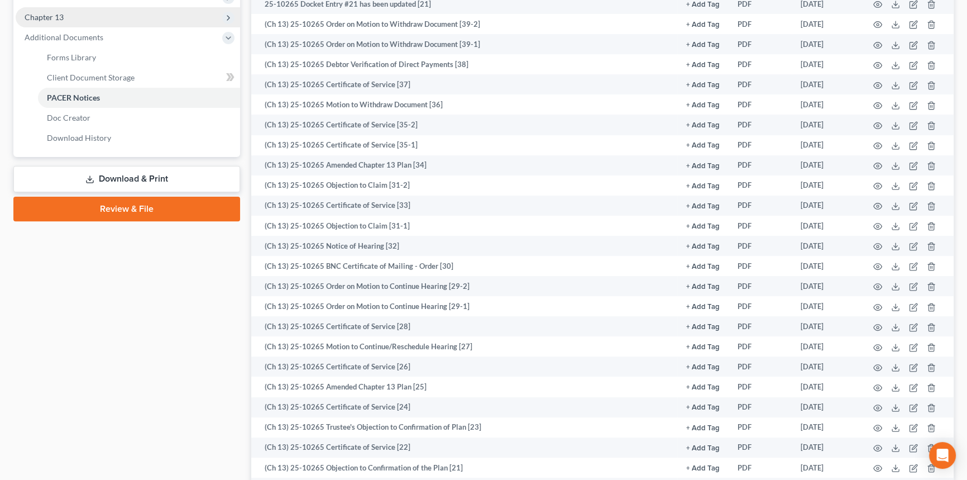
scroll to position [253, 0]
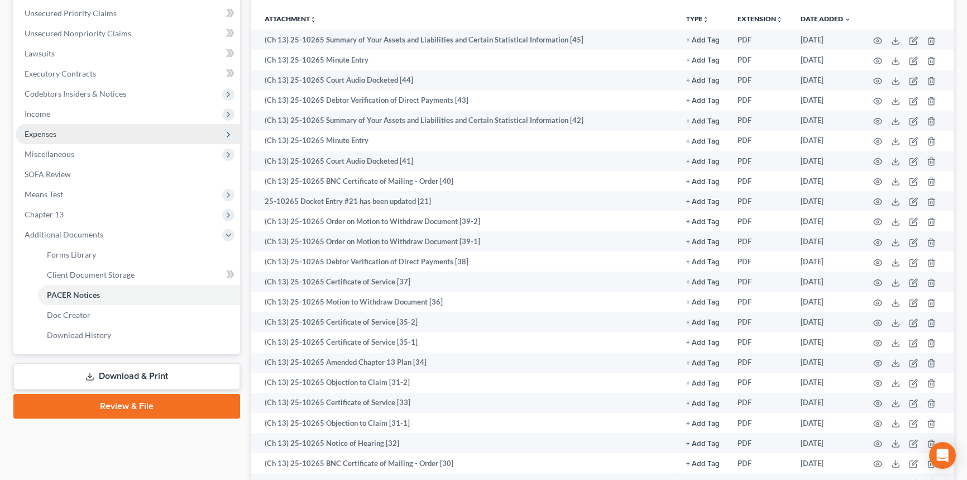
click at [82, 132] on span "Expenses" at bounding box center [128, 134] width 224 height 20
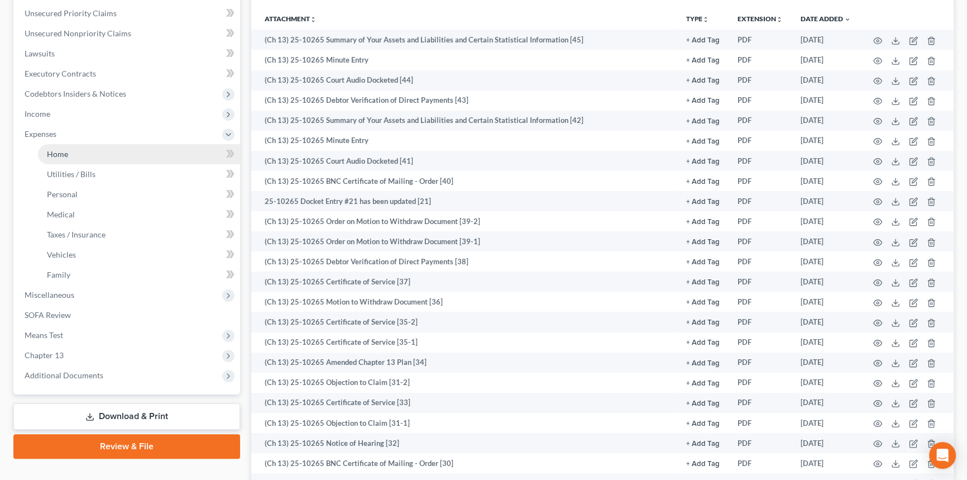
click at [83, 145] on link "Home" at bounding box center [139, 154] width 202 height 20
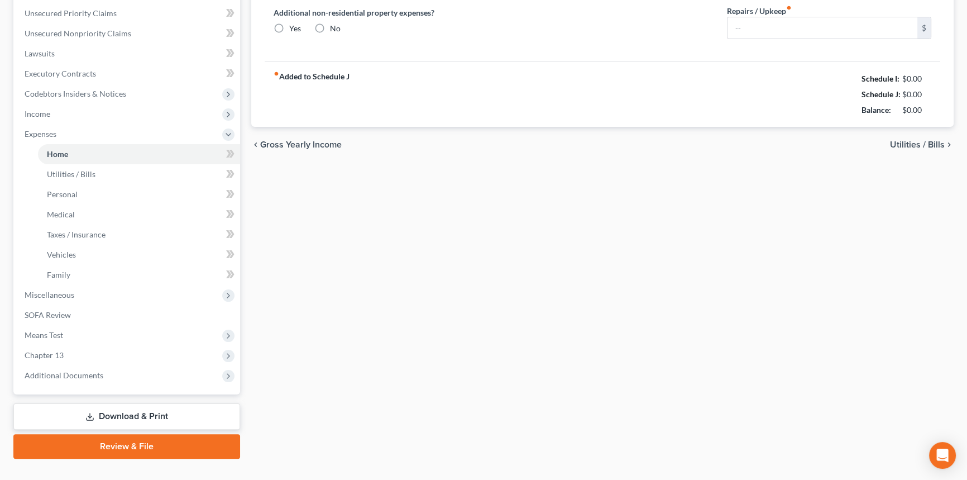
type input "1,625.20"
type input "0.00"
radio input "true"
type input "0.00"
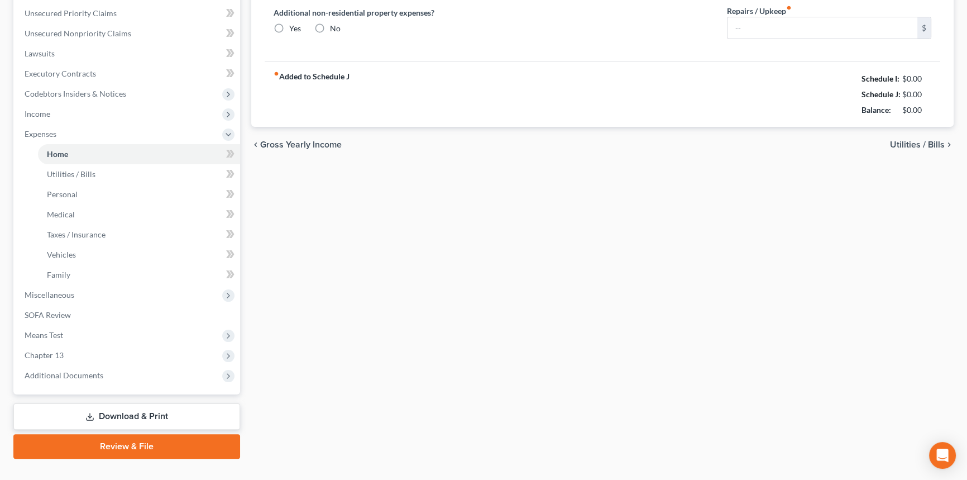
type input "0.00"
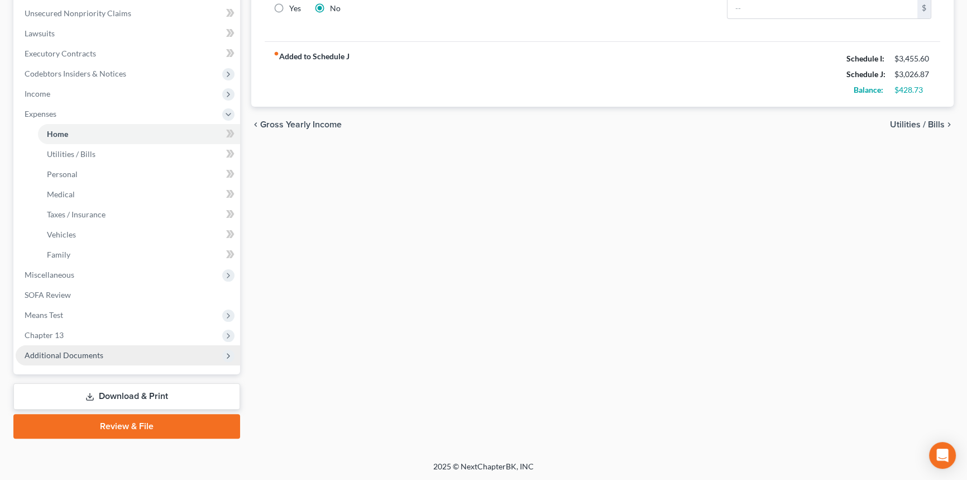
click at [108, 345] on span "Additional Documents" at bounding box center [128, 355] width 224 height 20
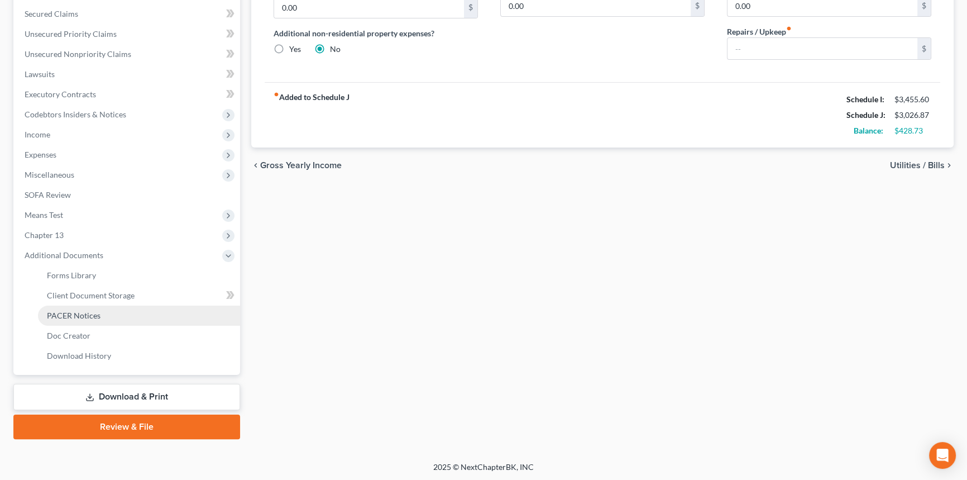
click at [98, 309] on link "PACER Notices" at bounding box center [139, 315] width 202 height 20
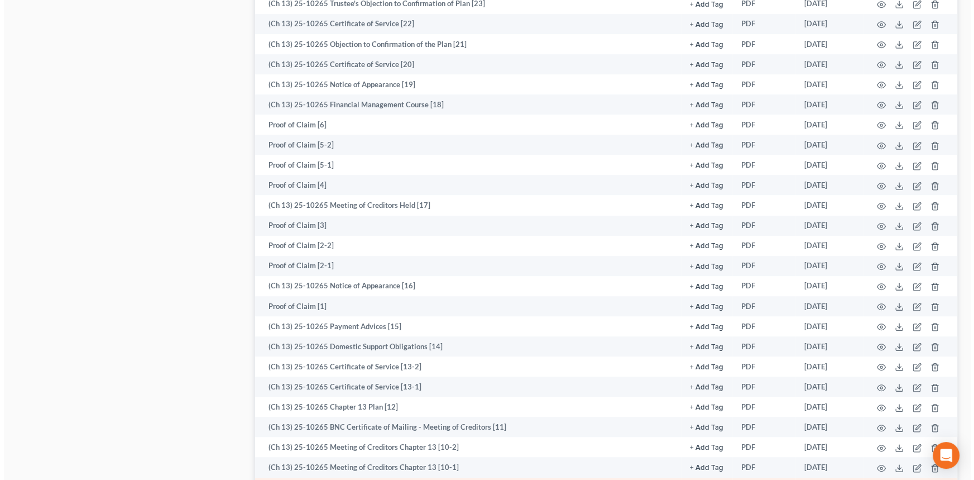
scroll to position [800, 0]
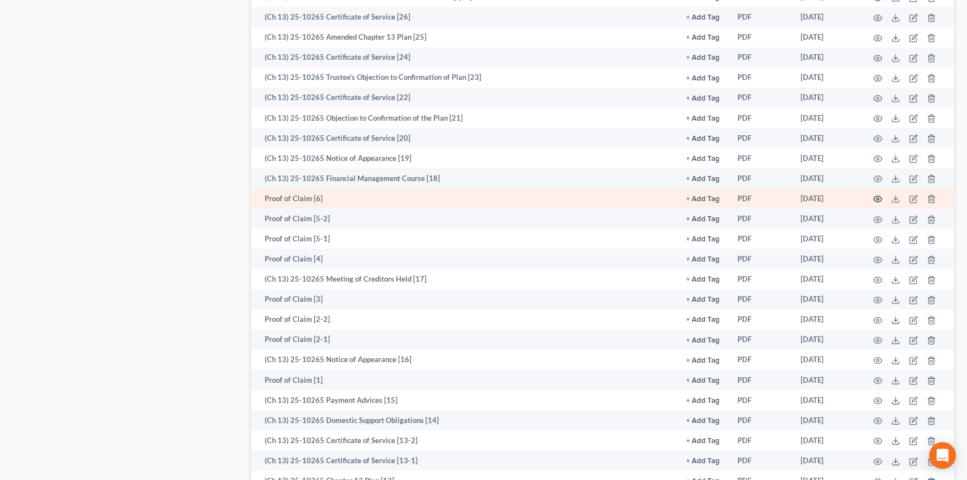
click at [877, 194] on icon "button" at bounding box center [877, 198] width 9 height 9
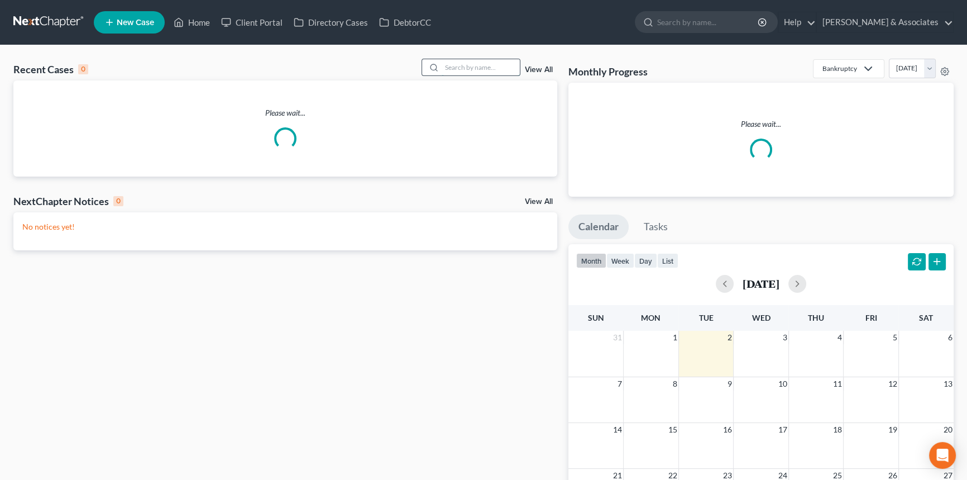
click at [506, 63] on input "search" at bounding box center [481, 67] width 78 height 16
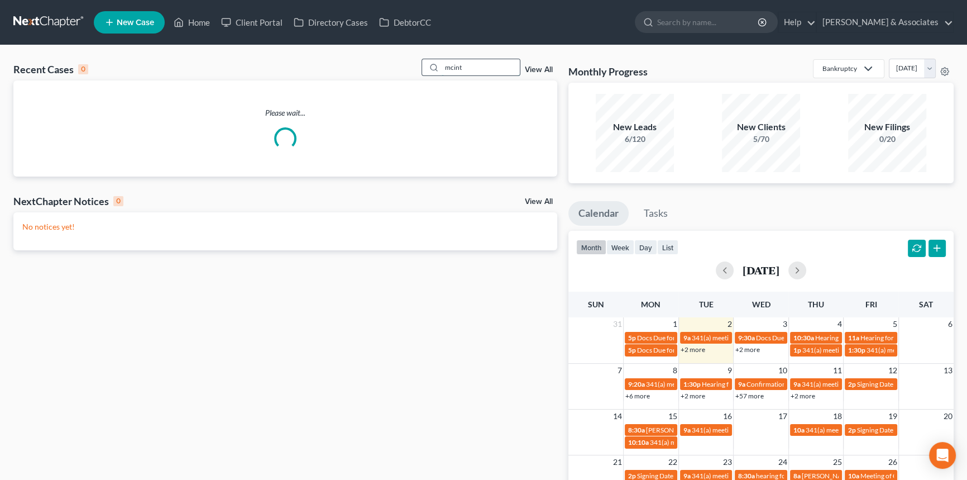
type input "mcint"
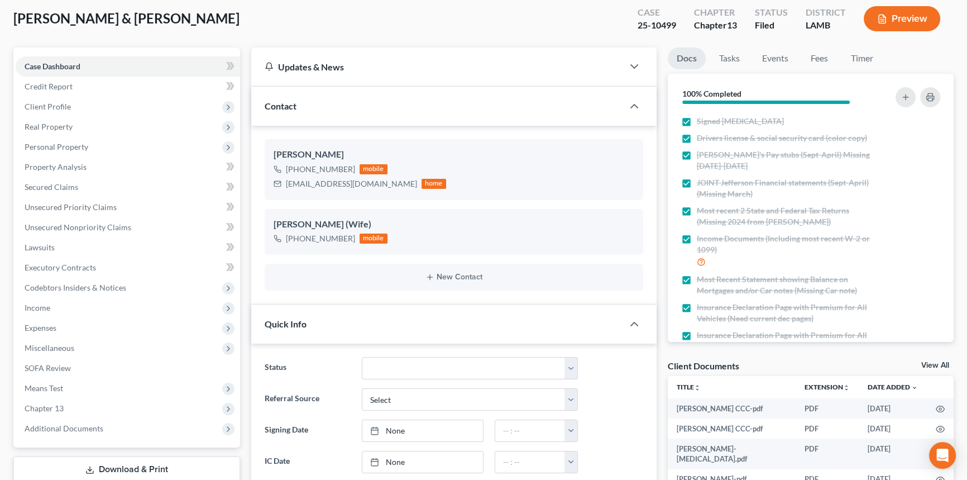
scroll to position [152, 0]
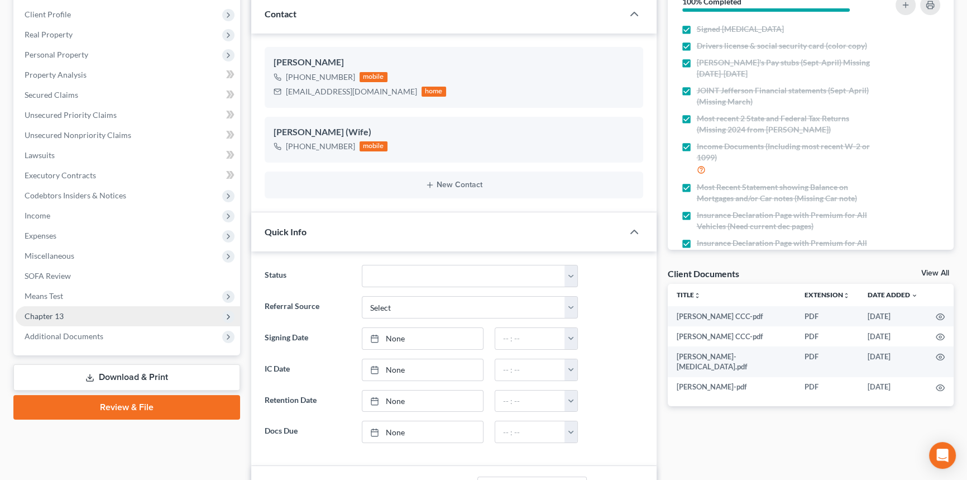
click at [82, 312] on span "Chapter 13" at bounding box center [128, 316] width 224 height 20
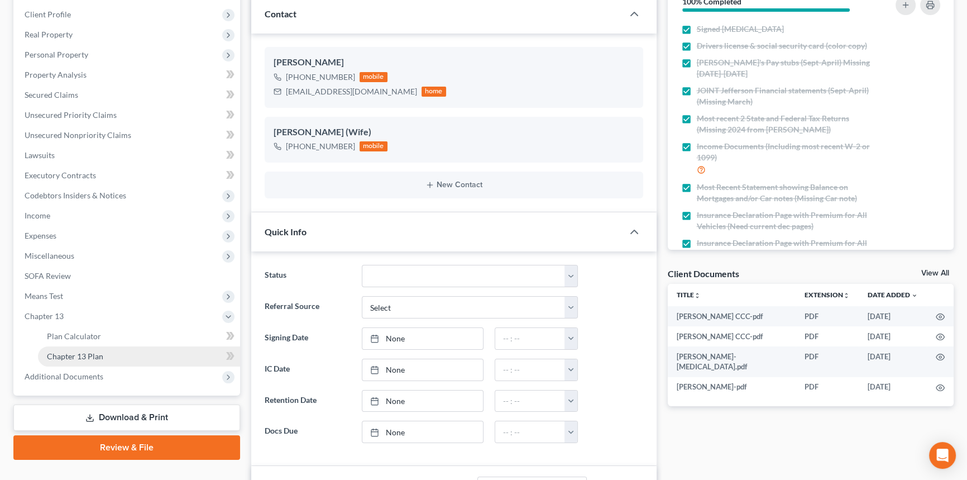
click at [89, 363] on link "Chapter 13 Plan" at bounding box center [139, 356] width 202 height 20
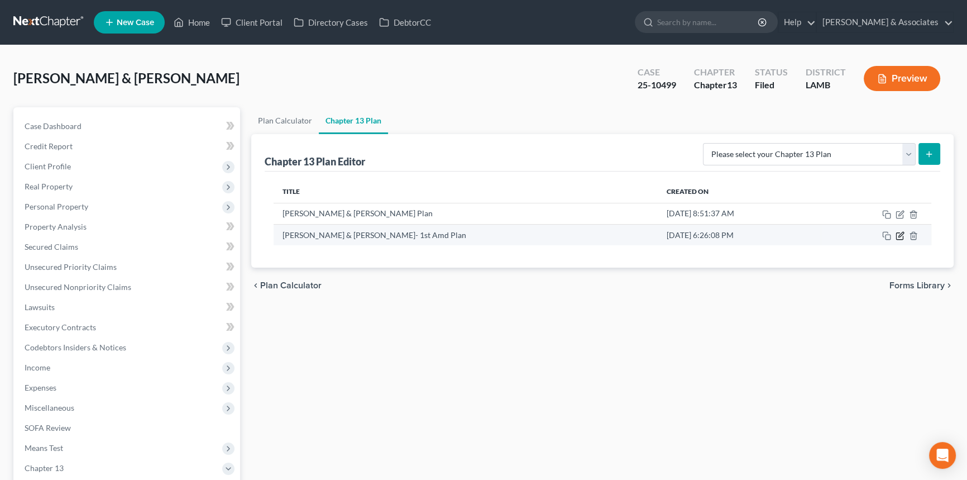
click at [897, 235] on icon "button" at bounding box center [900, 235] width 9 height 9
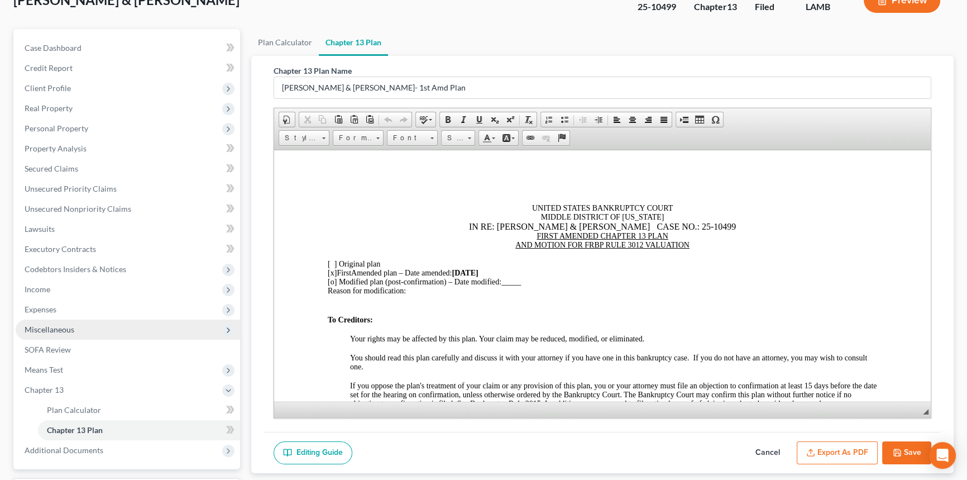
scroll to position [173, 0]
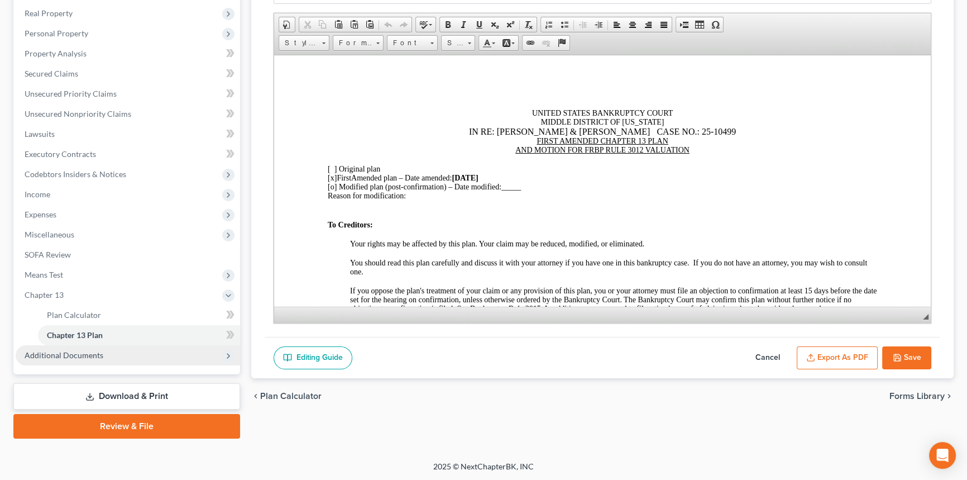
click at [143, 357] on span "Additional Documents" at bounding box center [128, 355] width 224 height 20
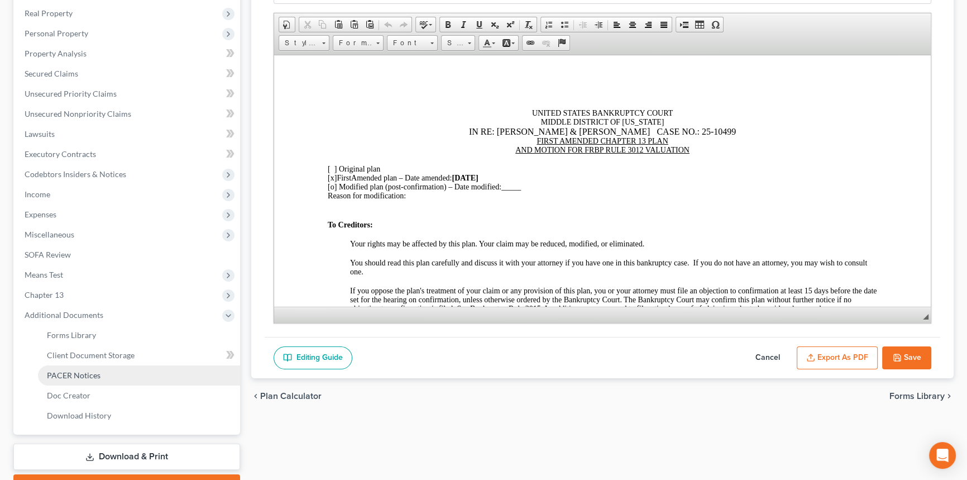
click at [102, 374] on link "PACER Notices" at bounding box center [139, 375] width 202 height 20
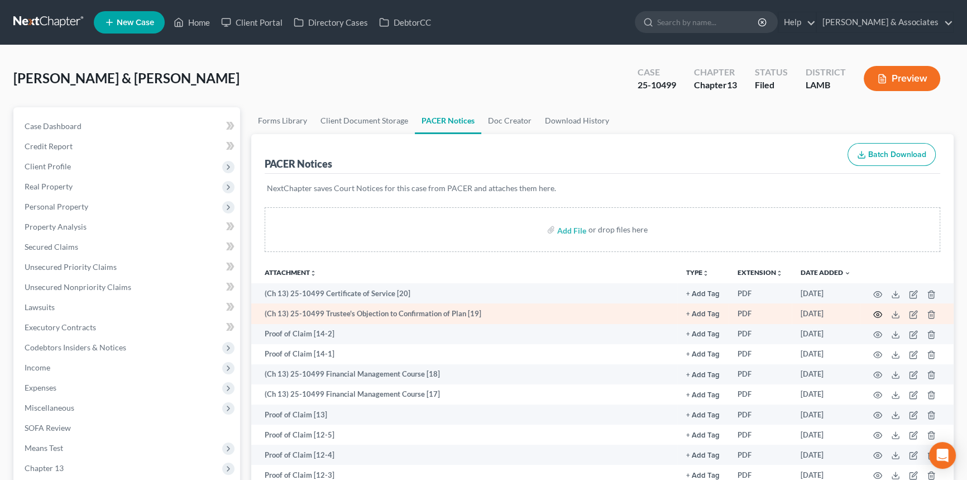
click at [876, 313] on icon "button" at bounding box center [877, 314] width 9 height 9
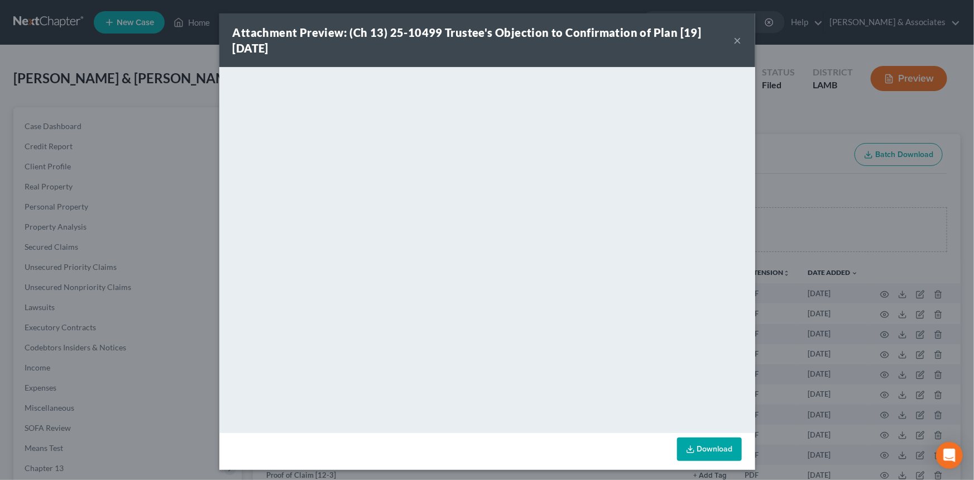
click at [737, 39] on button "×" at bounding box center [738, 40] width 8 height 13
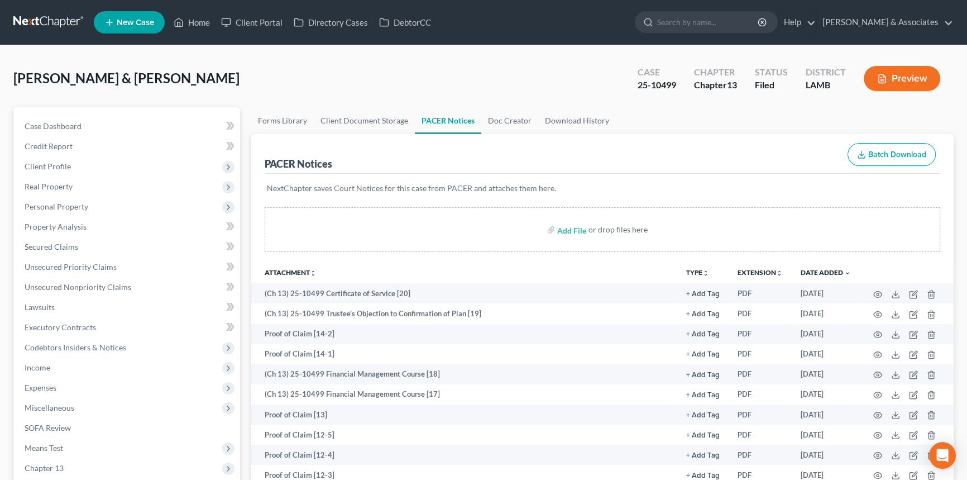
click at [56, 25] on link at bounding box center [48, 22] width 71 height 20
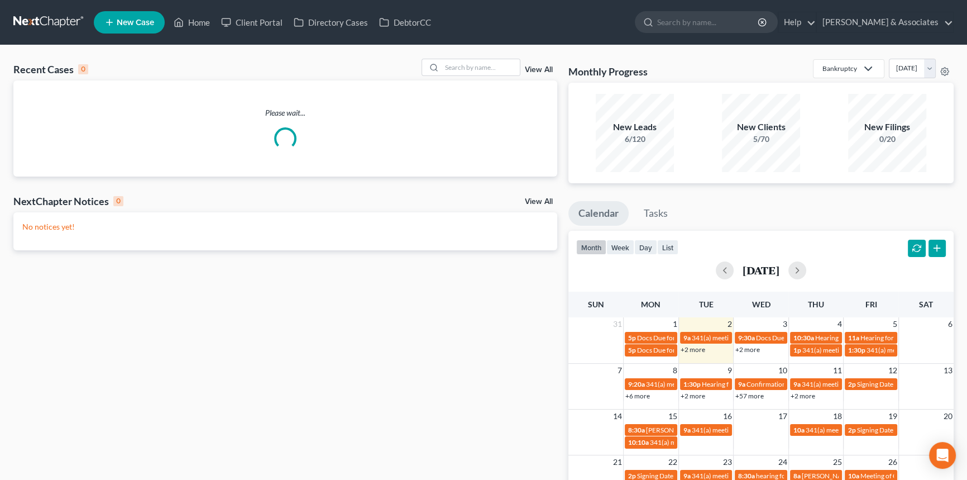
scroll to position [101, 0]
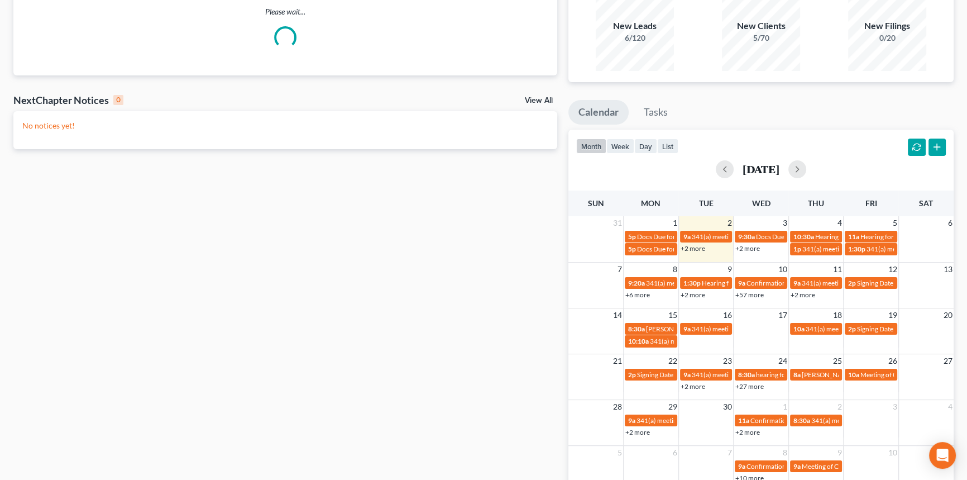
click at [635, 295] on link "+6 more" at bounding box center [637, 294] width 25 height 8
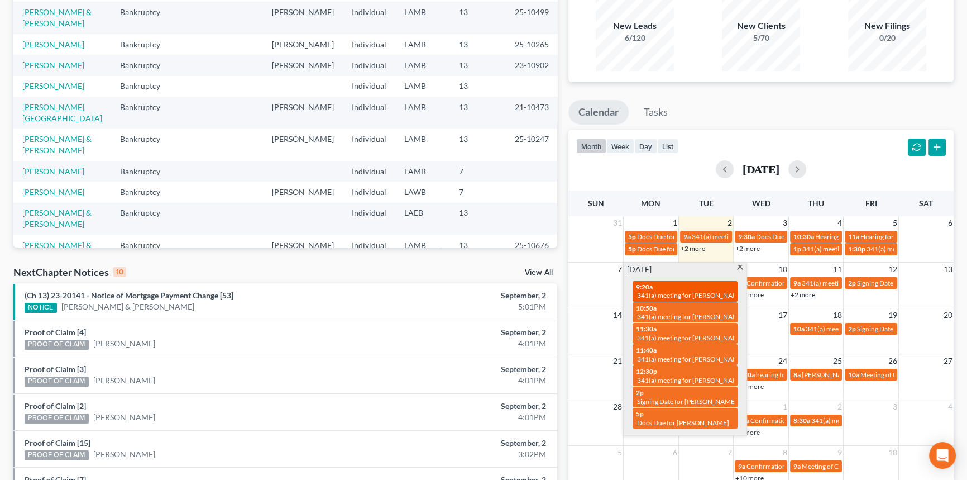
click at [674, 291] on span "341(a) meeting for [PERSON_NAME]" at bounding box center [691, 295] width 108 height 8
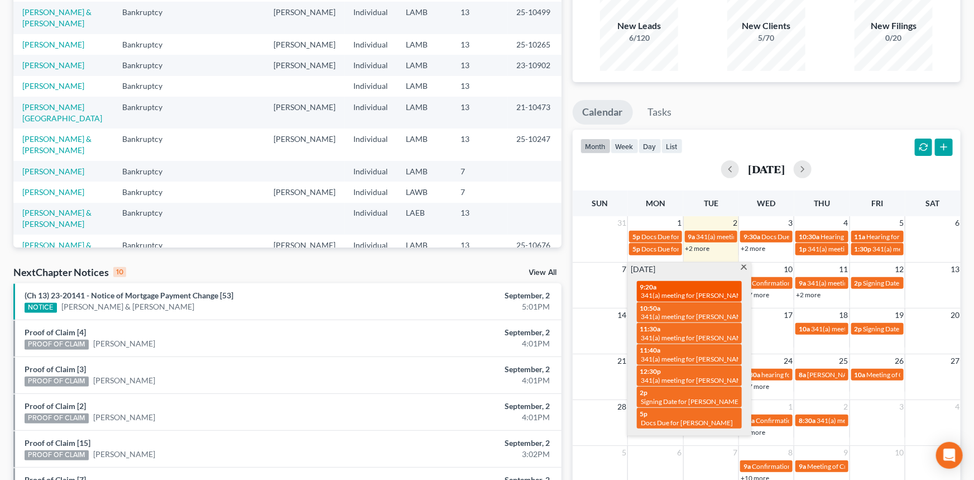
select select "Days"
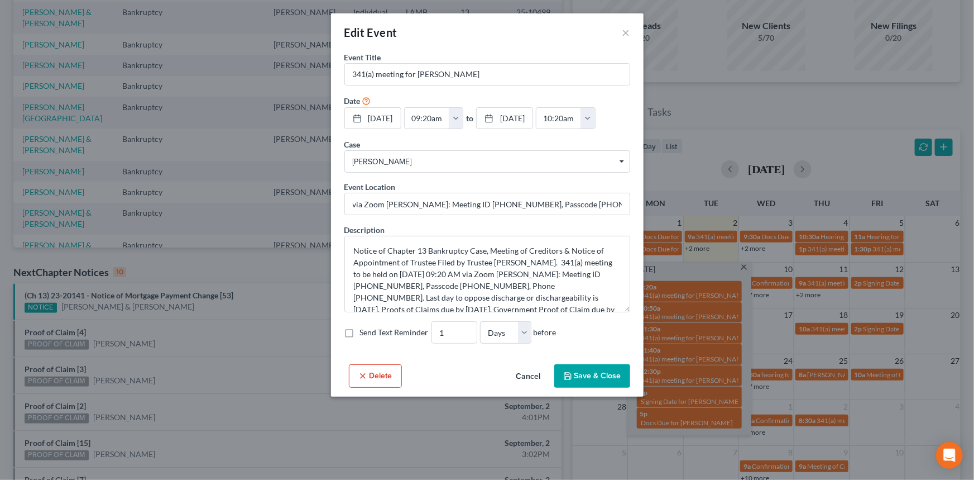
click at [513, 381] on button "Cancel" at bounding box center [529, 376] width 42 height 22
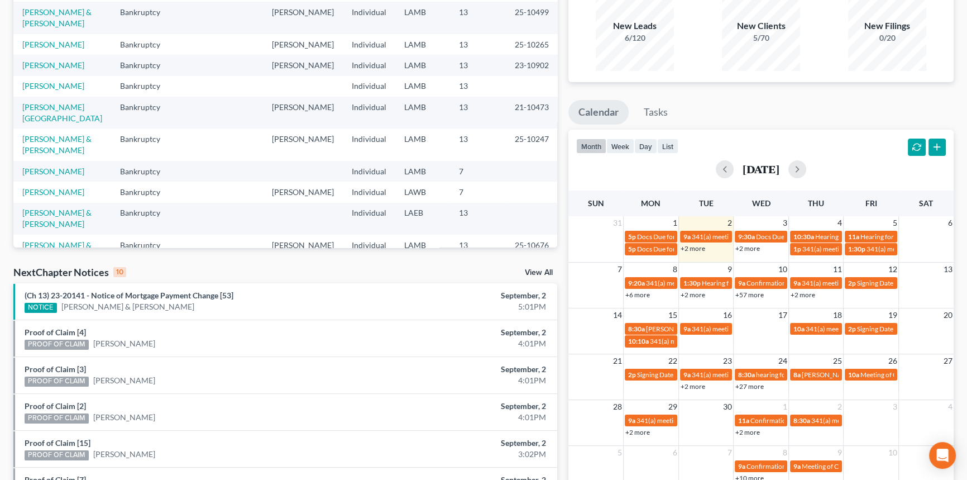
click at [765, 138] on div "month week day list [DATE]" at bounding box center [761, 157] width 396 height 54
click at [639, 295] on link "+6 more" at bounding box center [637, 294] width 25 height 8
